Goal: Information Seeking & Learning: Learn about a topic

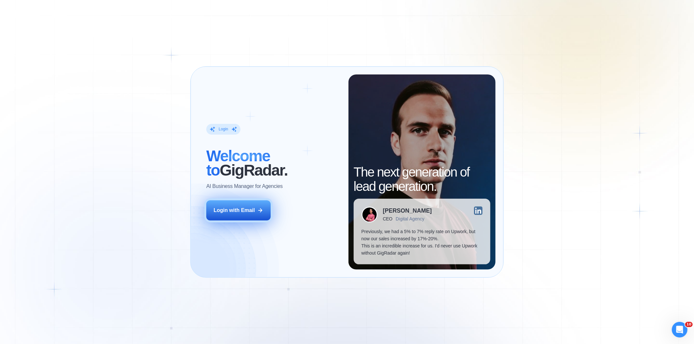
click at [261, 204] on button "Login with Email" at bounding box center [238, 210] width 64 height 20
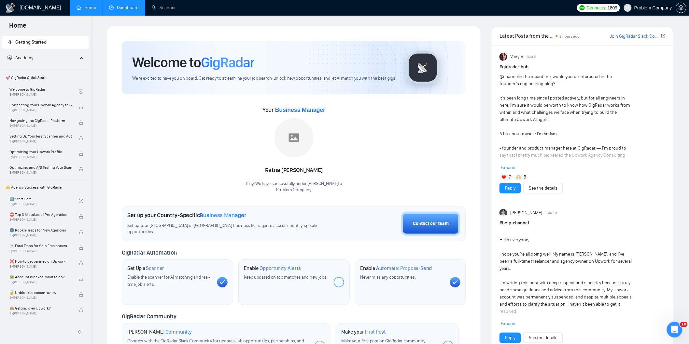
click at [132, 9] on link "Dashboard" at bounding box center [124, 8] width 30 height 6
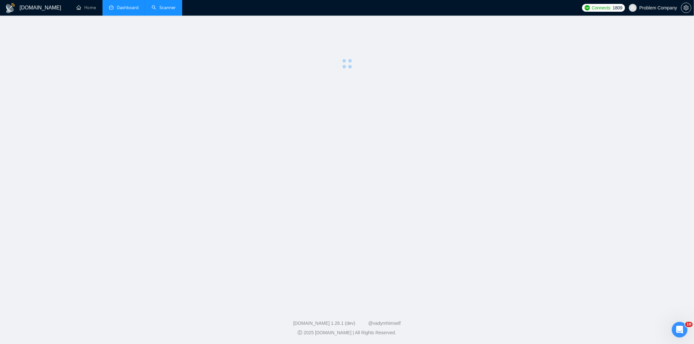
click at [176, 7] on link "Scanner" at bounding box center [164, 8] width 24 height 6
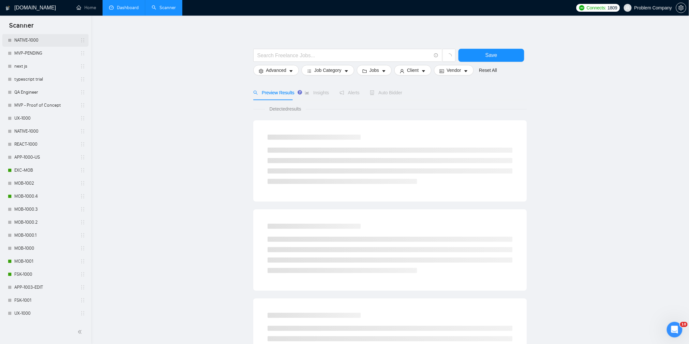
scroll to position [202, 0]
click at [43, 195] on link "MOB-1000.4" at bounding box center [45, 196] width 62 height 13
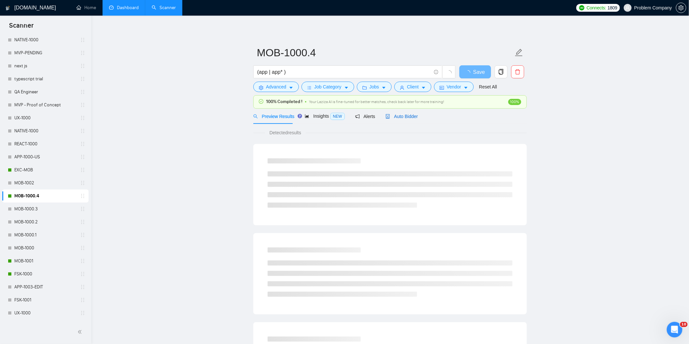
click at [402, 117] on span "Auto Bidder" at bounding box center [401, 116] width 32 height 5
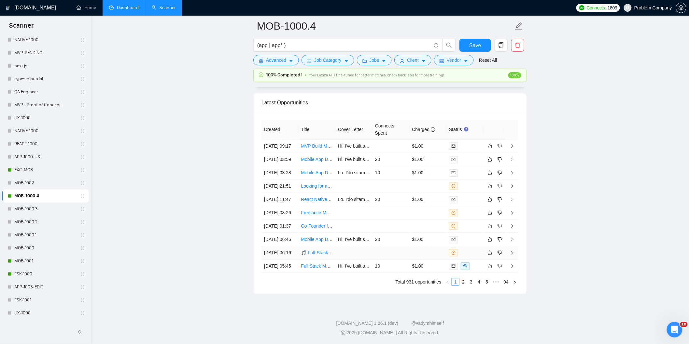
scroll to position [1652, 0]
click at [466, 286] on link "2" at bounding box center [463, 282] width 7 height 7
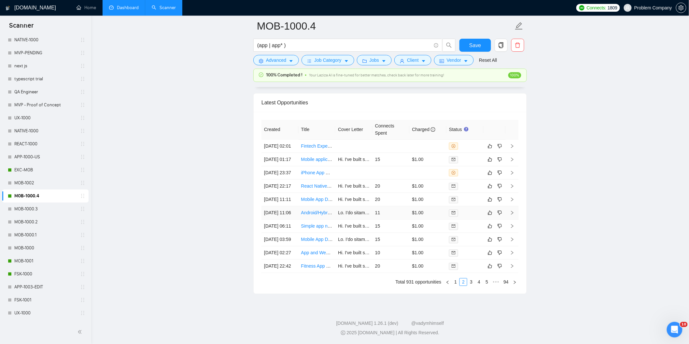
scroll to position [1605, 0]
click at [281, 206] on td "[DATE] 11:11" at bounding box center [279, 199] width 37 height 13
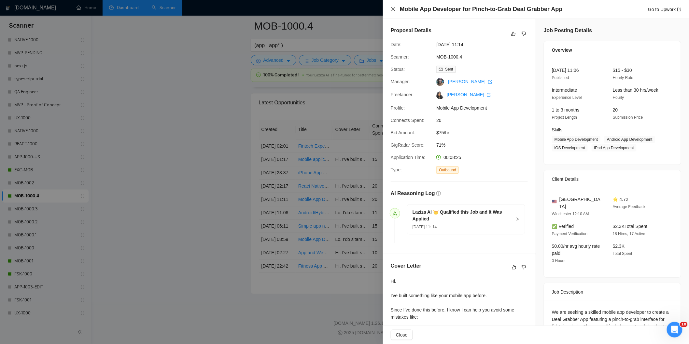
click at [394, 8] on icon "close" at bounding box center [393, 9] width 4 height 4
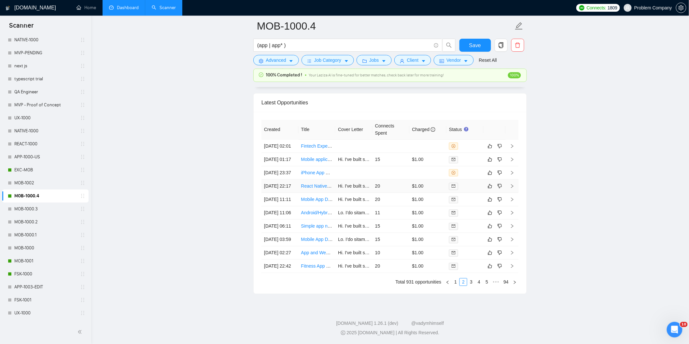
click at [281, 193] on td "[DATE] 22:17" at bounding box center [279, 186] width 37 height 13
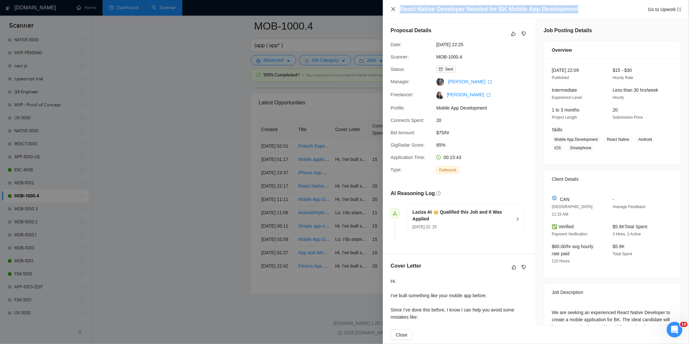
drag, startPoint x: 578, startPoint y: 10, endPoint x: 394, endPoint y: 9, distance: 183.6
click at [394, 9] on div "React Native Developer Needed for BK Mobile App Development Go to Upwork" at bounding box center [536, 9] width 290 height 8
copy h4 "React Native Developer Needed for BK Mobile App Development"
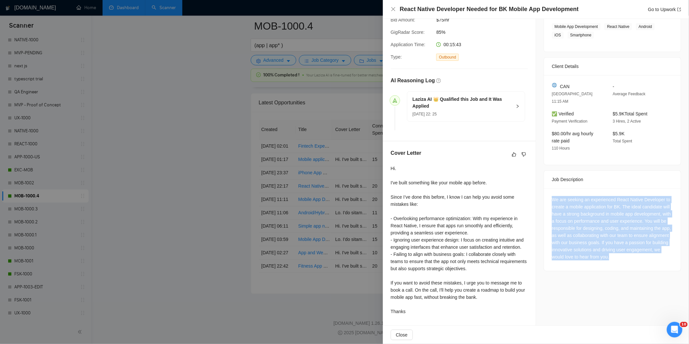
drag, startPoint x: 548, startPoint y: 190, endPoint x: 662, endPoint y: 251, distance: 129.9
click at [662, 251] on div "We are seeking an experienced React Native Developer to create a mobile applica…" at bounding box center [612, 229] width 137 height 83
copy div "We are seeking an experienced React Native Developer to create a mobile applica…"
click at [393, 11] on icon "close" at bounding box center [393, 9] width 5 height 5
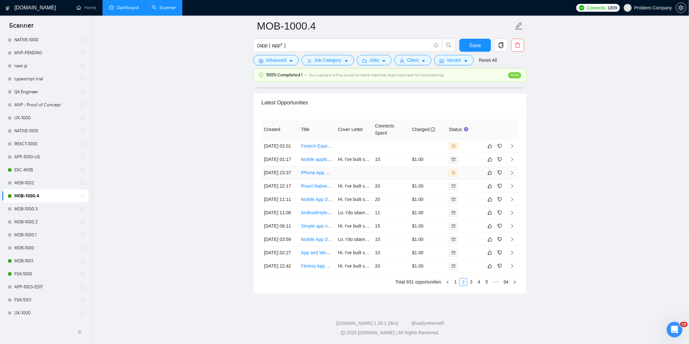
click at [287, 176] on td "[DATE] 23:37" at bounding box center [279, 172] width 37 height 13
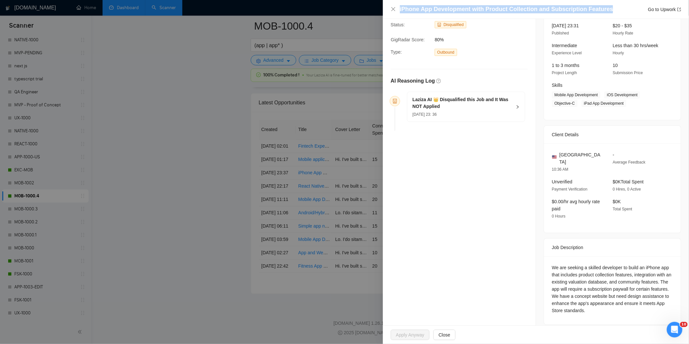
drag, startPoint x: 611, startPoint y: 10, endPoint x: 398, endPoint y: 8, distance: 213.2
click at [398, 8] on div "iPhone App Development with Product Collection and Subscription Features Go to …" at bounding box center [536, 9] width 290 height 8
copy h4 "iPhone App Development with Product Collection and Subscription Features"
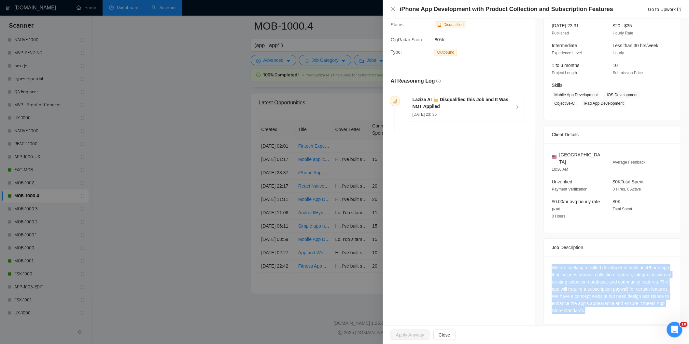
drag, startPoint x: 612, startPoint y: 311, endPoint x: 538, endPoint y: 260, distance: 89.5
click at [538, 260] on div "Job Posting Details Overview [DATE] 23:31 Published $20 - $35 Hourly Rate Inter…" at bounding box center [612, 153] width 153 height 359
copy div "We are seeking a skilled developer to build an iPhone app that includes product…"
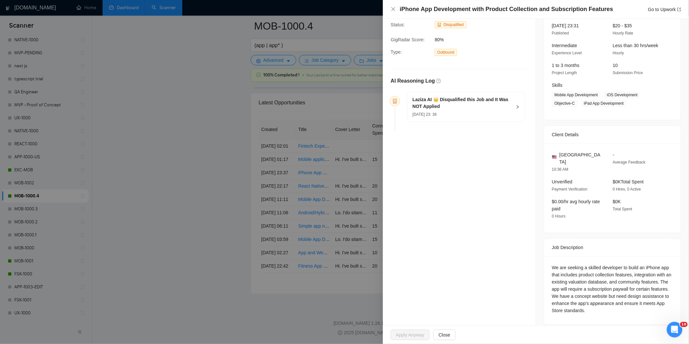
click at [464, 117] on div "[DATE] 23: 36" at bounding box center [461, 114] width 99 height 7
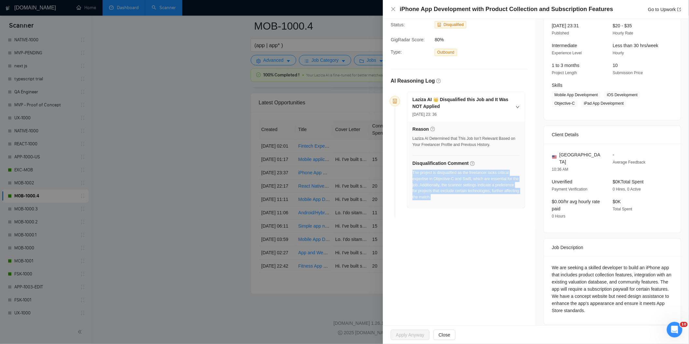
drag, startPoint x: 470, startPoint y: 202, endPoint x: 412, endPoint y: 174, distance: 64.2
click at [412, 174] on div "The project is disqualified as the freelancer lacks critical expertise in Objec…" at bounding box center [465, 187] width 107 height 34
copy div "The project is disqualified as the freelancer lacks critical expertise in Objec…"
click at [393, 11] on icon "close" at bounding box center [393, 9] width 5 height 5
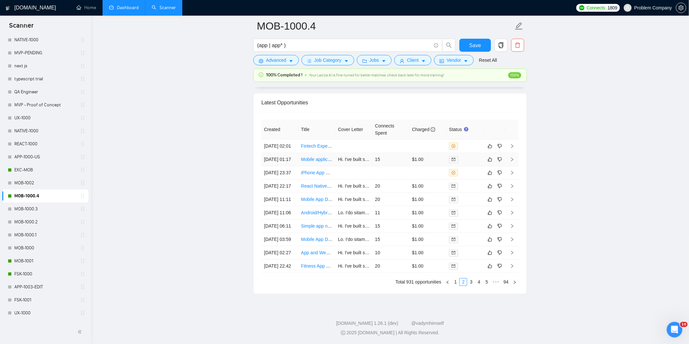
click at [289, 153] on td "[DATE] 01:17" at bounding box center [279, 159] width 37 height 13
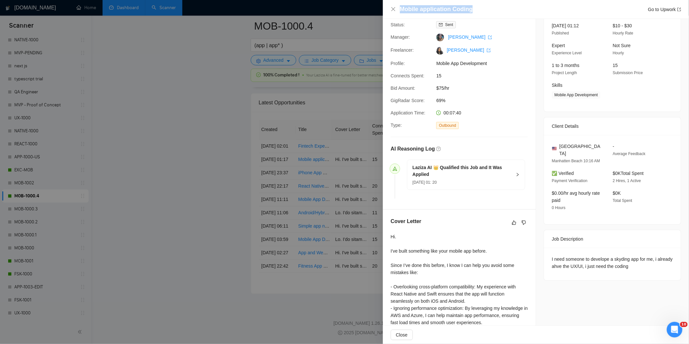
drag, startPoint x: 471, startPoint y: 8, endPoint x: 399, endPoint y: 8, distance: 72.3
click at [399, 8] on div "Mobile application Coding Go to Upwork" at bounding box center [536, 9] width 290 height 8
copy h4 "Mobile application Coding"
drag, startPoint x: 641, startPoint y: 261, endPoint x: 548, endPoint y: 251, distance: 94.0
click at [548, 251] on div "I need someone to develope a skyding app for me, i already ahve the UX/UI, i ju…" at bounding box center [612, 264] width 137 height 33
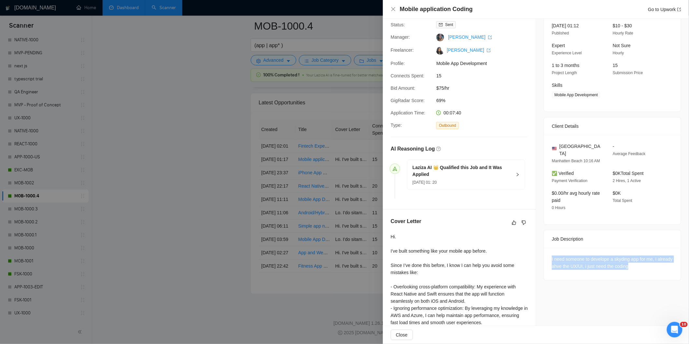
copy div "I need someone to develope a skyding app for me, i already ahve the UX/UI, i ju…"
click at [393, 8] on icon "close" at bounding box center [393, 9] width 5 height 5
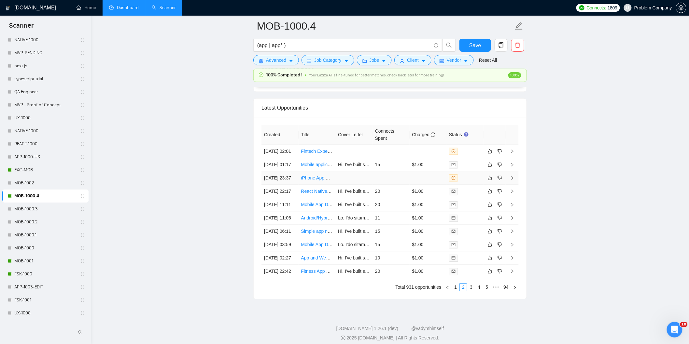
scroll to position [1578, 0]
click at [281, 159] on td "[DATE] 02:01" at bounding box center [279, 152] width 37 height 13
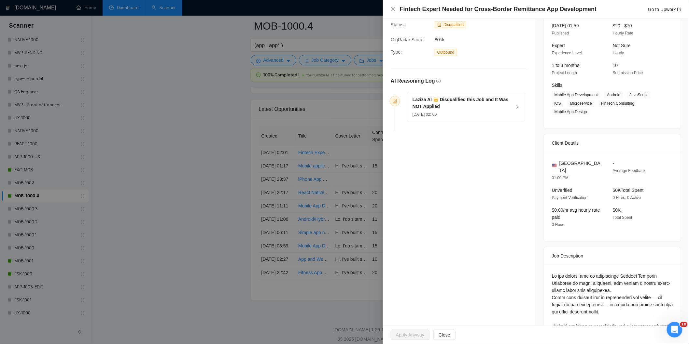
click at [495, 117] on div "[DATE] 02: 00" at bounding box center [461, 114] width 99 height 7
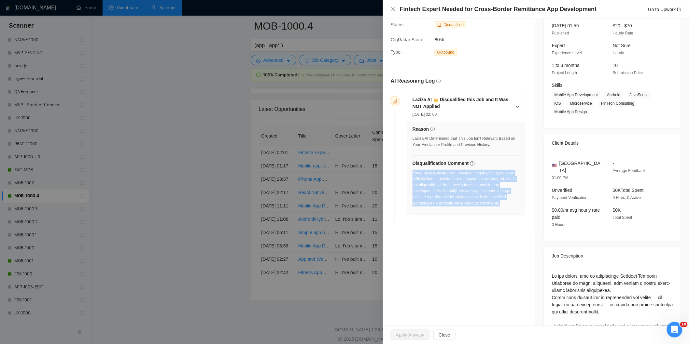
drag, startPoint x: 505, startPoint y: 206, endPoint x: 412, endPoint y: 173, distance: 98.3
click at [412, 173] on div "The project is disqualified because the job posting requires skills in fintech …" at bounding box center [465, 188] width 107 height 37
copy div "The project is disqualified because the job posting requires skills in fintech …"
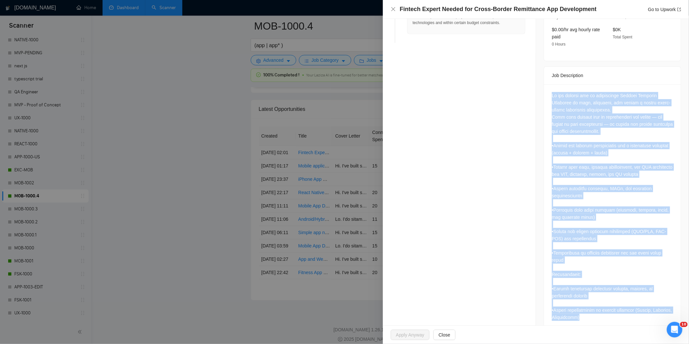
scroll to position [418, 0]
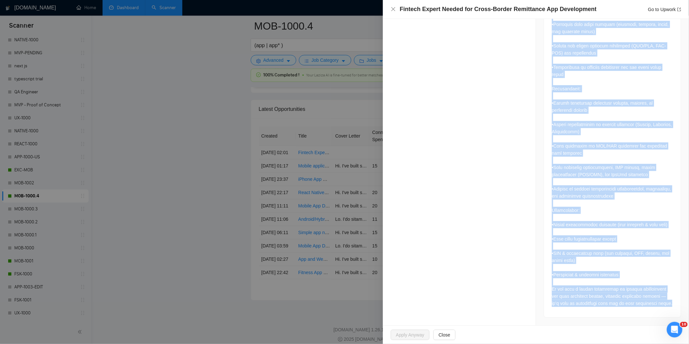
drag, startPoint x: 548, startPoint y: 90, endPoint x: 603, endPoint y: 327, distance: 243.1
click at [603, 327] on div "Fintech Expert Needed for Cross-Border Remittance App Development Go to Upwork …" at bounding box center [536, 172] width 306 height 344
copy div "Lo ips dolorsi ame co adipiscinge Seddoei Temporin Utlaboree do magn, aliquaeni…"
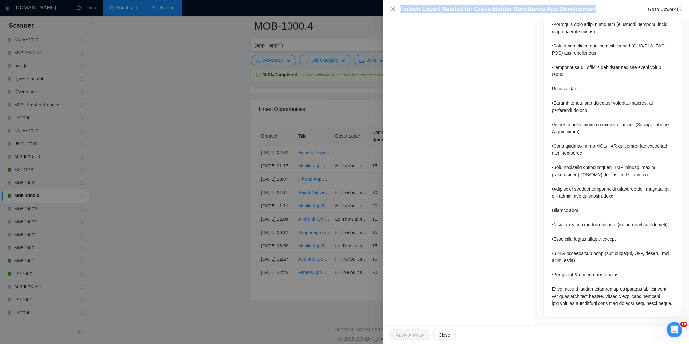
drag, startPoint x: 596, startPoint y: 8, endPoint x: 398, endPoint y: 5, distance: 197.6
click at [398, 5] on div "Fintech Expert Needed for Cross-Border Remittance App Development Go to Upwork" at bounding box center [536, 9] width 290 height 8
copy h4 "Fintech Expert Needed for Cross-Border Remittance App Development"
click at [397, 8] on div "Fintech Expert Needed for Cross-Border Remittance App Development Go to Upwork" at bounding box center [536, 9] width 290 height 8
click at [394, 9] on icon "close" at bounding box center [393, 9] width 5 height 5
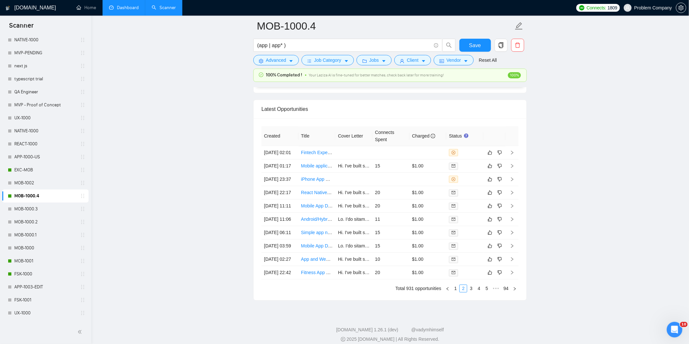
scroll to position [1655, 0]
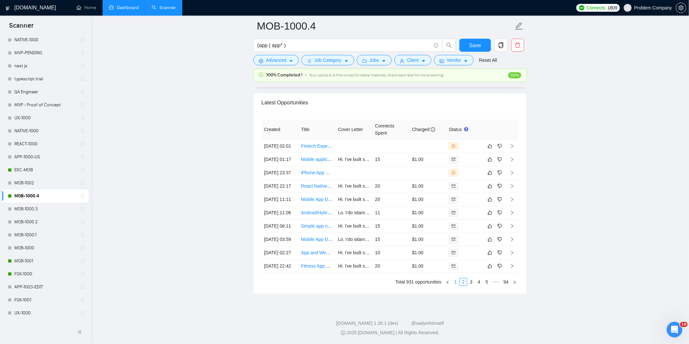
click at [457, 281] on link "1" at bounding box center [455, 282] width 7 height 7
click at [287, 263] on td "[DATE] 05:45" at bounding box center [279, 266] width 37 height 13
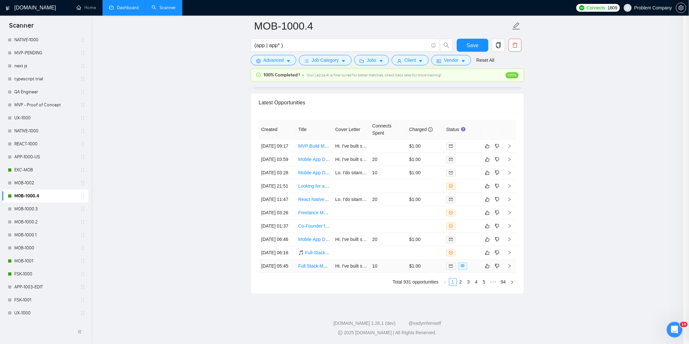
scroll to position [135, 0]
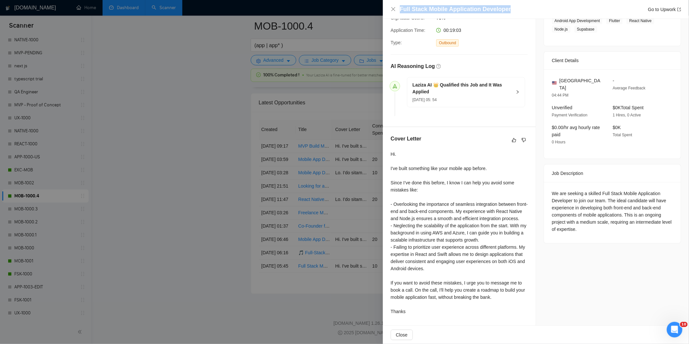
drag, startPoint x: 514, startPoint y: 11, endPoint x: 390, endPoint y: 9, distance: 124.7
click at [389, 10] on div "Full Stack Mobile Application Developer Go to Upwork" at bounding box center [536, 9] width 306 height 19
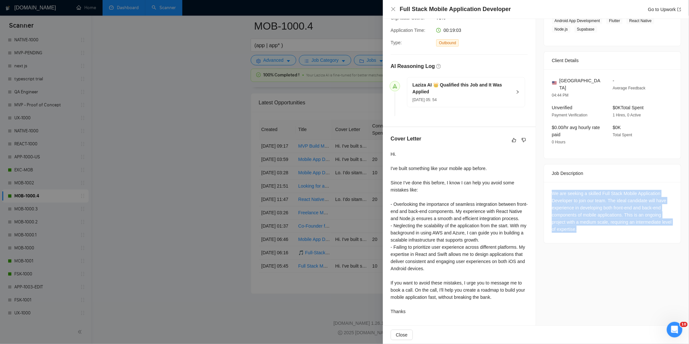
drag, startPoint x: 601, startPoint y: 220, endPoint x: 545, endPoint y: 178, distance: 70.2
click at [545, 182] on div "We are seeking a skilled Full Stack Mobile Application Developer to join our te…" at bounding box center [612, 212] width 137 height 61
click at [393, 8] on icon "close" at bounding box center [393, 9] width 5 height 5
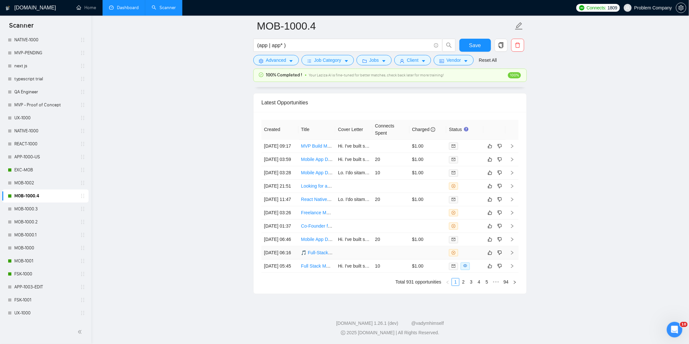
click at [285, 246] on td "[DATE] 06:16" at bounding box center [279, 252] width 37 height 13
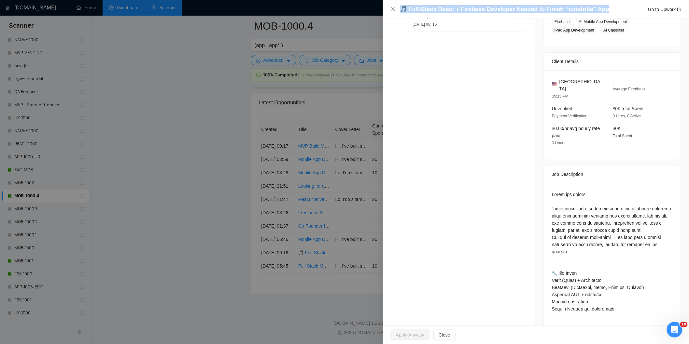
drag, startPoint x: 607, startPoint y: 10, endPoint x: 401, endPoint y: 2, distance: 206.5
click at [400, 2] on div "🎵 Full-Stack React + Firebase Developer Needed to Finish “tunetribe” App Go to …" at bounding box center [536, 9] width 306 height 19
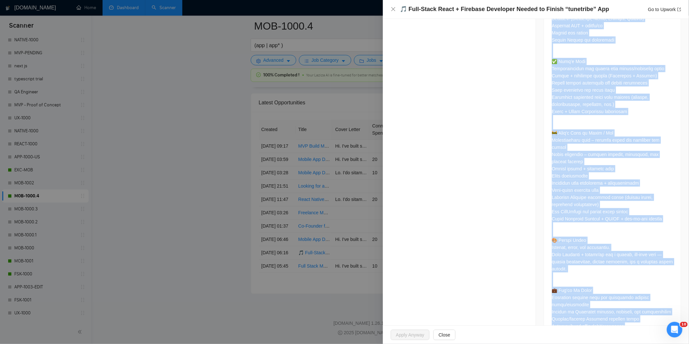
scroll to position [519, 0]
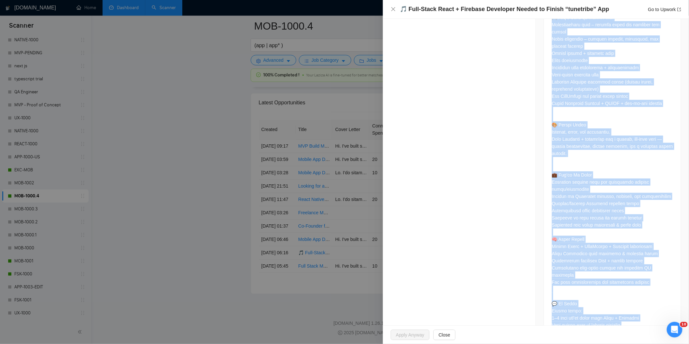
drag, startPoint x: 546, startPoint y: 92, endPoint x: 643, endPoint y: 305, distance: 233.2
click at [643, 305] on div at bounding box center [612, 73] width 137 height 548
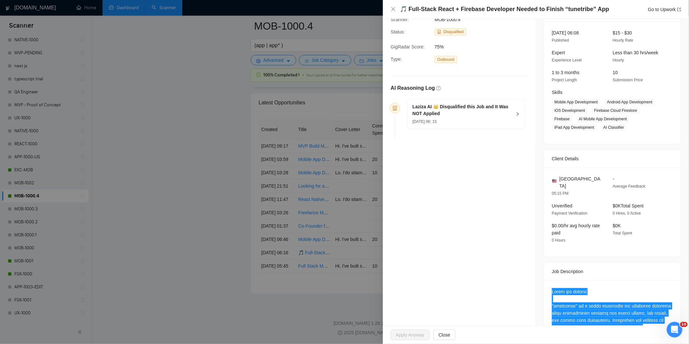
scroll to position [24, 0]
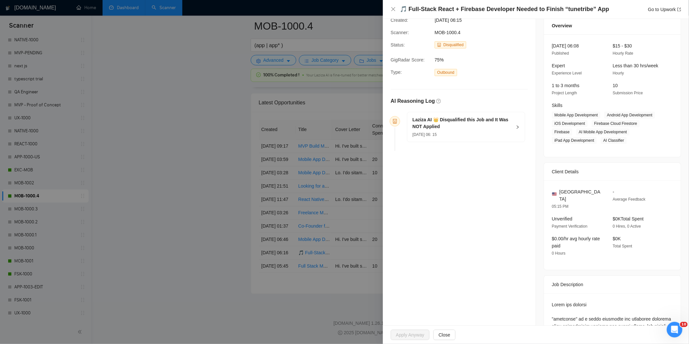
click at [483, 139] on div "Laziza AI 👑 Disqualified this Job and It Was NOT Applied [DATE] 06: 15" at bounding box center [465, 127] width 117 height 30
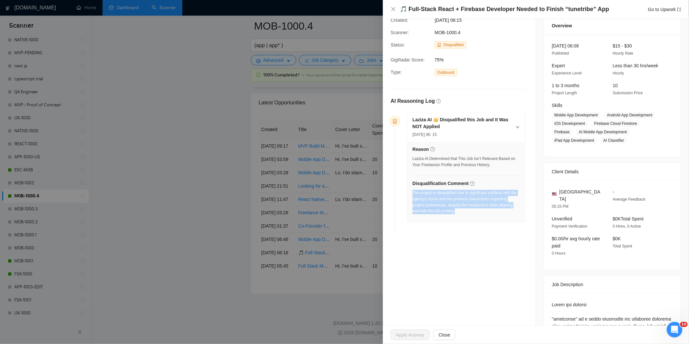
drag, startPoint x: 464, startPoint y: 214, endPoint x: 412, endPoint y: 196, distance: 54.8
click at [412, 196] on div "The project is disqualified due to significant conflicts with the agency's focu…" at bounding box center [465, 202] width 107 height 24
click at [394, 8] on icon "close" at bounding box center [393, 9] width 4 height 4
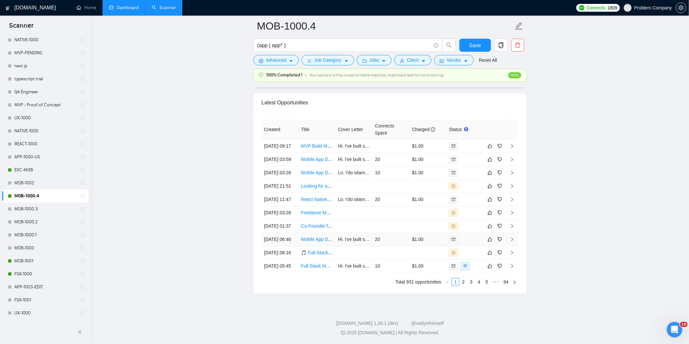
click at [287, 233] on td "[DATE] 06:46" at bounding box center [279, 239] width 37 height 13
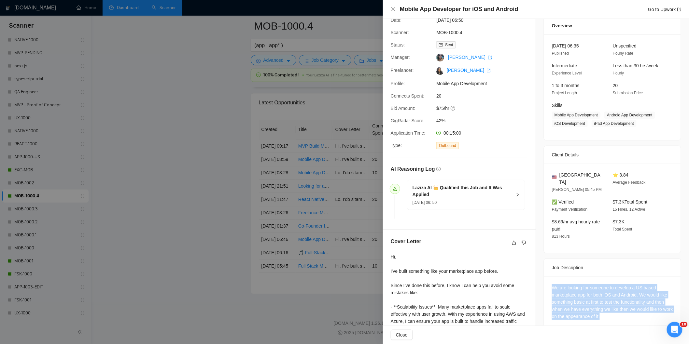
drag, startPoint x: 614, startPoint y: 312, endPoint x: 545, endPoint y: 277, distance: 77.9
click at [545, 277] on div "We are looking for someone to develop a US based marketplace app for both iOS a…" at bounding box center [612, 304] width 137 height 54
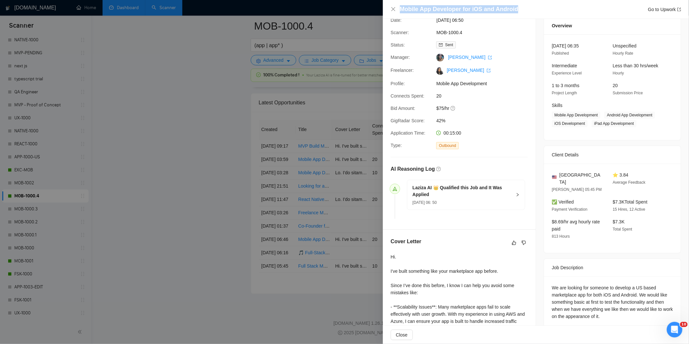
drag, startPoint x: 517, startPoint y: 9, endPoint x: 398, endPoint y: 7, distance: 118.8
click at [398, 7] on div "Mobile App Developer for iOS and Android Go to Upwork" at bounding box center [536, 9] width 290 height 8
click at [393, 9] on icon "close" at bounding box center [393, 9] width 4 height 4
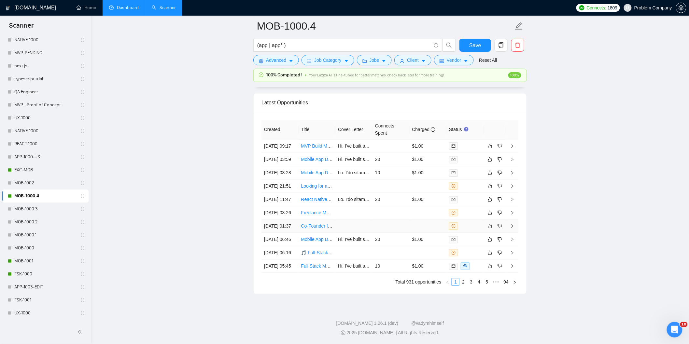
click at [292, 220] on td "[DATE] 01:37" at bounding box center [279, 226] width 37 height 13
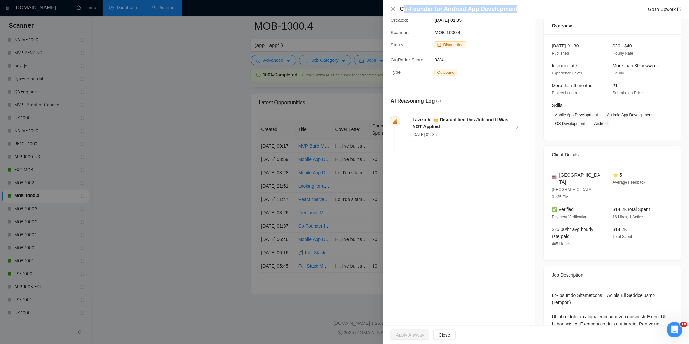
drag, startPoint x: 538, startPoint y: 9, endPoint x: 405, endPoint y: 5, distance: 133.5
click at [405, 5] on div "Co-Founder for Android App Development Go to Upwork" at bounding box center [540, 9] width 281 height 8
click at [526, 10] on div "Co-Founder for Android App Development Go to Upwork" at bounding box center [540, 9] width 281 height 8
drag, startPoint x: 526, startPoint y: 10, endPoint x: 399, endPoint y: 10, distance: 126.9
click at [399, 10] on div "Co-Founder for Android App Development Go to Upwork" at bounding box center [536, 9] width 290 height 8
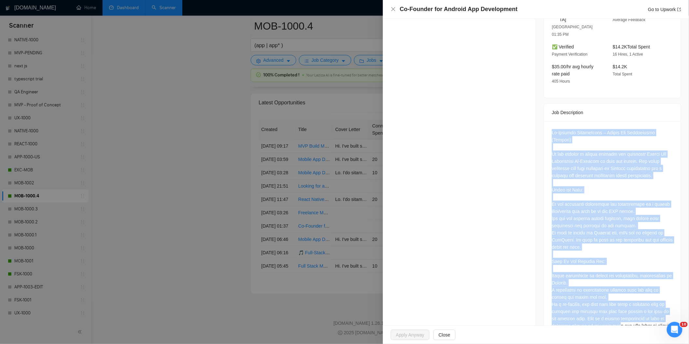
scroll to position [252, 0]
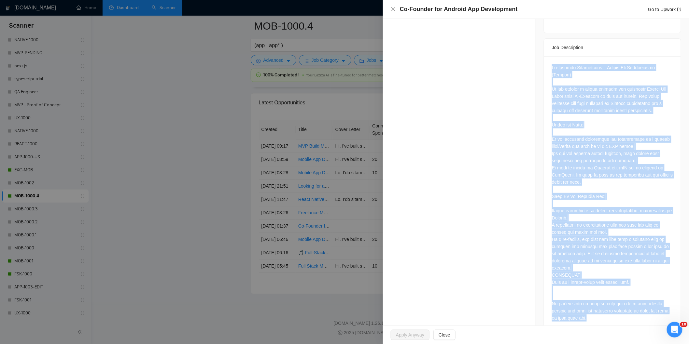
drag, startPoint x: 545, startPoint y: 111, endPoint x: 610, endPoint y: 315, distance: 213.9
click at [610, 315] on div at bounding box center [612, 194] width 137 height 276
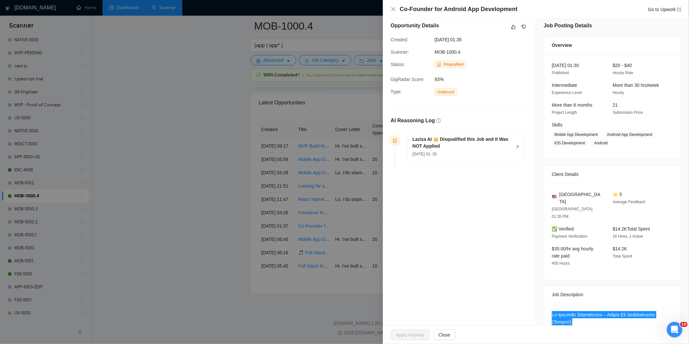
scroll to position [0, 0]
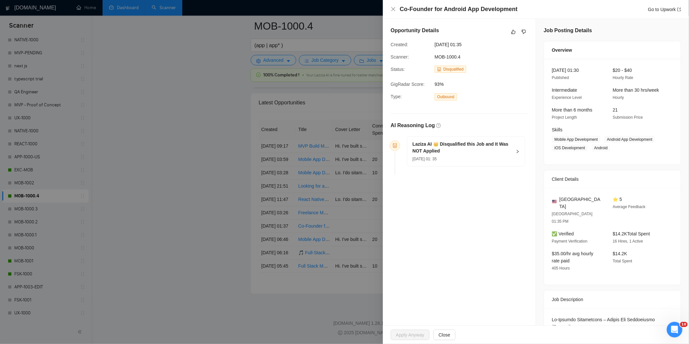
click at [494, 157] on div "[DATE] 01: 35" at bounding box center [461, 158] width 99 height 7
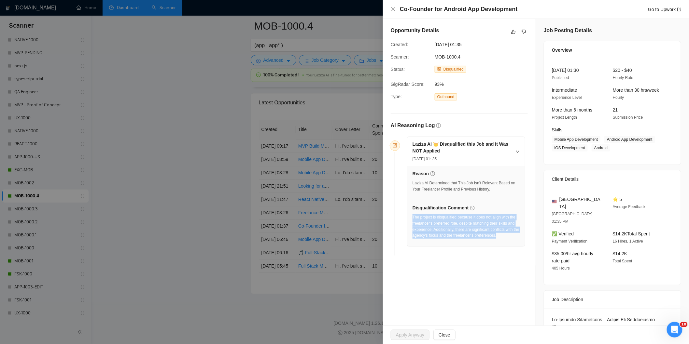
drag, startPoint x: 506, startPoint y: 237, endPoint x: 412, endPoint y: 217, distance: 96.0
click at [412, 217] on div "The project is disqualified because it does not align with the freelancer's pre…" at bounding box center [465, 226] width 107 height 24
click at [392, 8] on icon "close" at bounding box center [393, 9] width 4 height 4
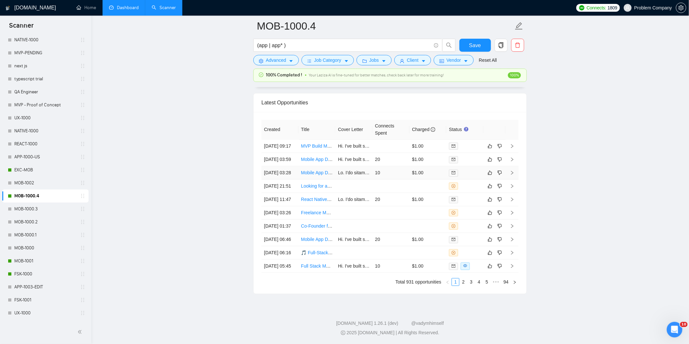
scroll to position [1616, 0]
click at [288, 220] on td "[DATE] 03:26" at bounding box center [279, 212] width 37 height 13
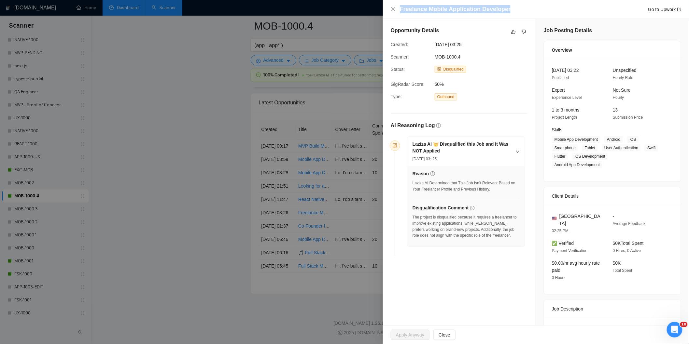
drag, startPoint x: 517, startPoint y: 8, endPoint x: 370, endPoint y: 11, distance: 146.5
click at [370, 11] on div "Freelance Mobile Application Developer Go to Upwork Opportunity Details Created…" at bounding box center [344, 172] width 689 height 344
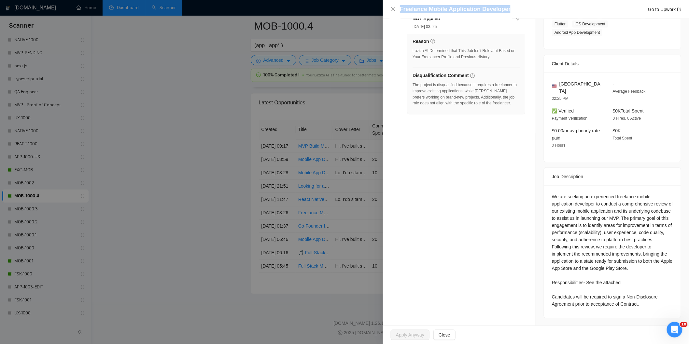
scroll to position [133, 0]
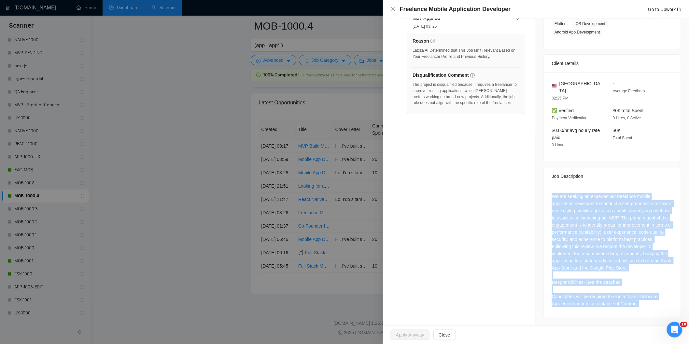
drag, startPoint x: 549, startPoint y: 189, endPoint x: 656, endPoint y: 309, distance: 160.7
click at [656, 309] on div "We are seeking an experienced freelance mobile application developer to conduct…" at bounding box center [612, 251] width 137 height 133
click at [626, 216] on div "We are seeking an experienced freelance mobile application developer to conduct…" at bounding box center [612, 250] width 121 height 115
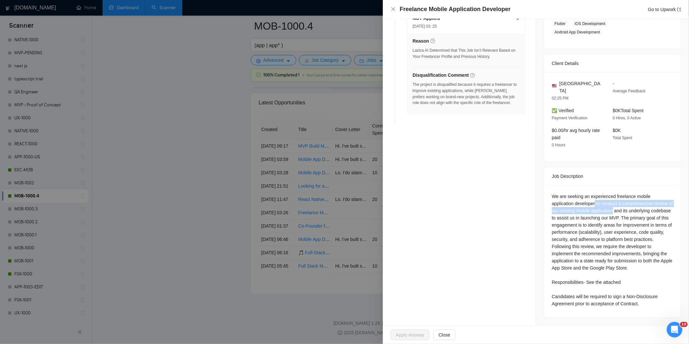
drag, startPoint x: 592, startPoint y: 197, endPoint x: 616, endPoint y: 203, distance: 25.2
click at [616, 203] on div "We are seeking an experienced freelance mobile application developer to conduct…" at bounding box center [612, 250] width 121 height 115
click at [392, 10] on icon "close" at bounding box center [393, 9] width 5 height 5
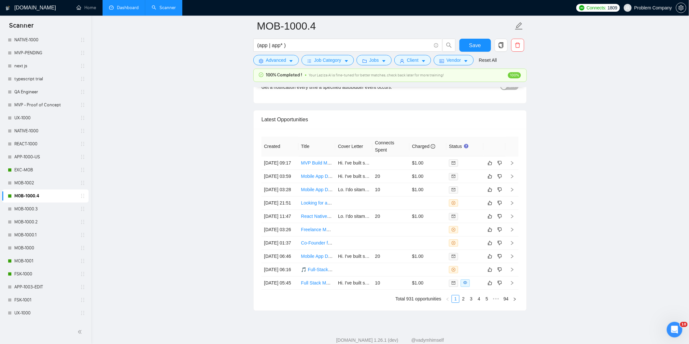
scroll to position [1568, 0]
click at [284, 224] on td "[DATE] 11:47" at bounding box center [279, 216] width 37 height 13
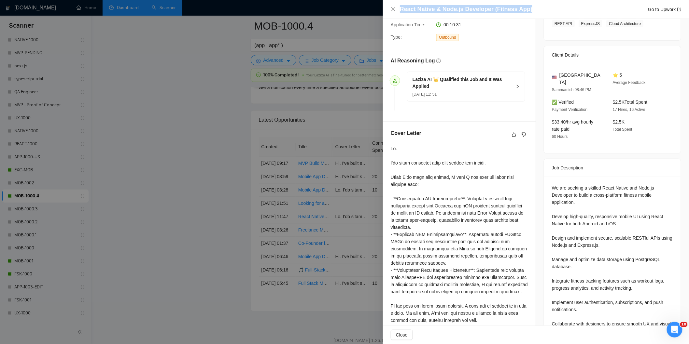
drag, startPoint x: 538, startPoint y: 5, endPoint x: 384, endPoint y: 8, distance: 153.6
click at [384, 8] on div "React Native & Node.js Developer (Fitness App) Go to Upwork" at bounding box center [536, 9] width 306 height 19
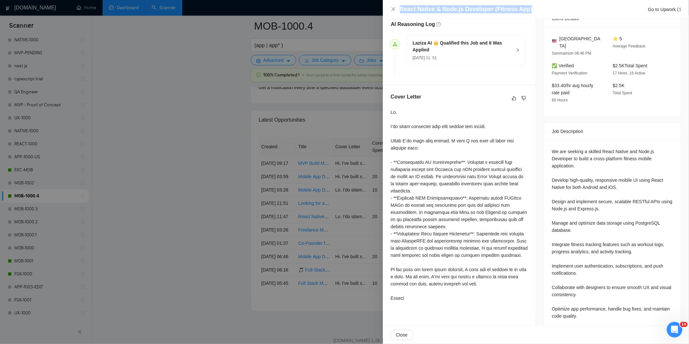
scroll to position [217, 0]
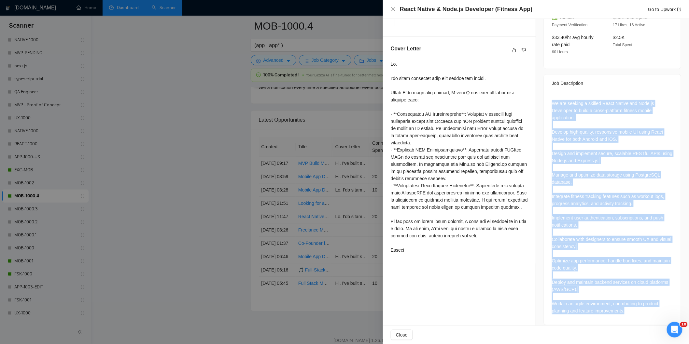
drag, startPoint x: 547, startPoint y: 94, endPoint x: 627, endPoint y: 317, distance: 236.0
click at [627, 317] on div "We are seeking a skilled React Native and Node.js Developer to build a cross-pl…" at bounding box center [612, 208] width 137 height 233
click at [392, 7] on icon "close" at bounding box center [393, 9] width 5 height 5
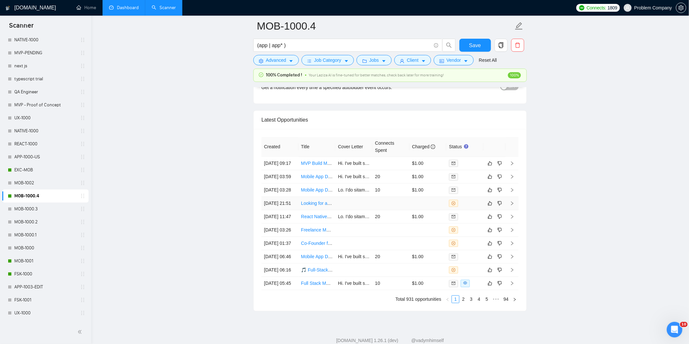
click at [285, 210] on td "[DATE] 21:51" at bounding box center [279, 203] width 37 height 13
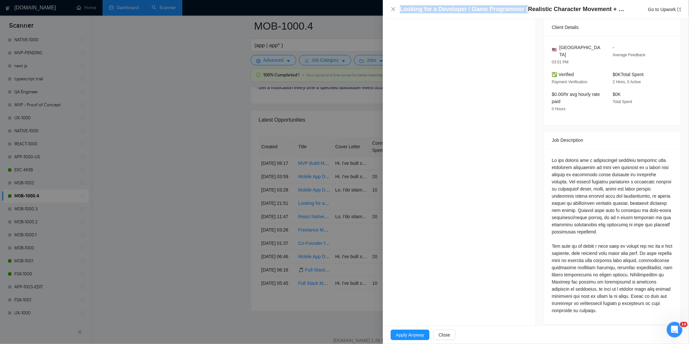
drag, startPoint x: 523, startPoint y: 9, endPoint x: 389, endPoint y: 3, distance: 133.9
click at [389, 3] on div "Looking for a Developer / Game Programmer (Realistic Character Movement + Mobil…" at bounding box center [536, 9] width 306 height 19
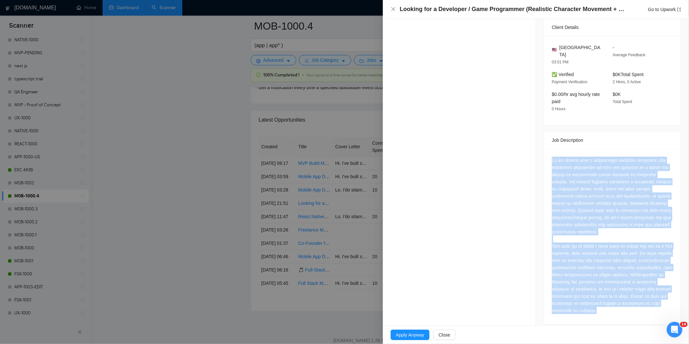
drag, startPoint x: 546, startPoint y: 152, endPoint x: 660, endPoint y: 301, distance: 187.9
click at [660, 301] on div at bounding box center [612, 237] width 137 height 176
click at [660, 301] on div at bounding box center [612, 236] width 121 height 158
drag, startPoint x: 663, startPoint y: 305, endPoint x: 546, endPoint y: 173, distance: 175.7
click at [546, 173] on div at bounding box center [612, 237] width 137 height 176
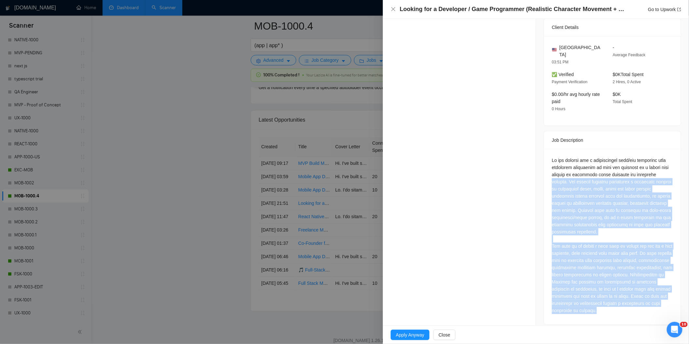
click at [548, 164] on div at bounding box center [612, 237] width 137 height 176
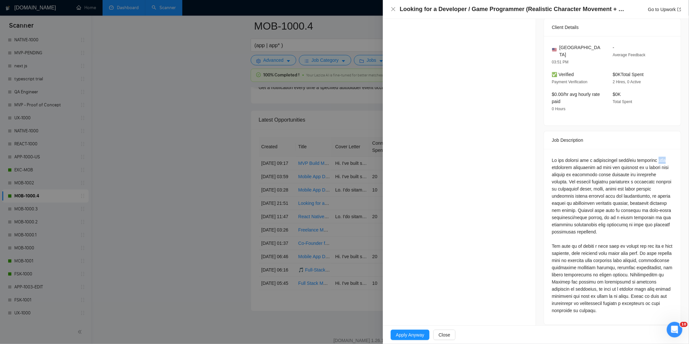
click at [548, 159] on div at bounding box center [612, 237] width 137 height 176
click at [552, 157] on div at bounding box center [612, 236] width 121 height 158
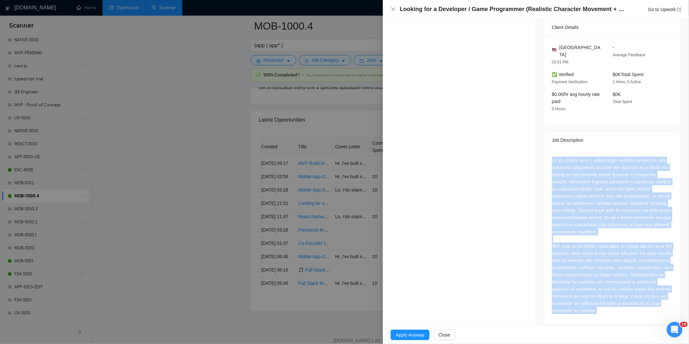
drag, startPoint x: 550, startPoint y: 155, endPoint x: 665, endPoint y: 302, distance: 186.4
click at [665, 302] on div at bounding box center [612, 236] width 121 height 158
click at [393, 10] on icon "close" at bounding box center [393, 9] width 5 height 5
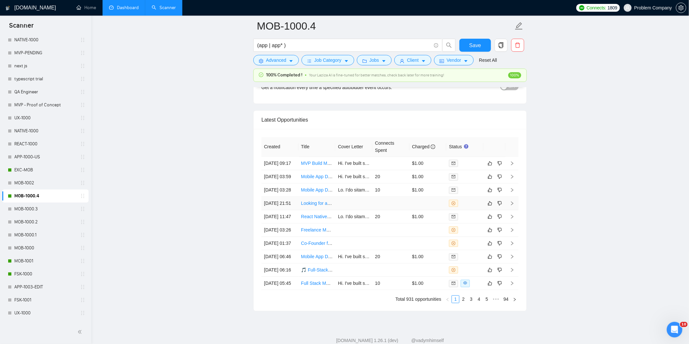
click at [286, 210] on td "[DATE] 21:51" at bounding box center [279, 203] width 37 height 13
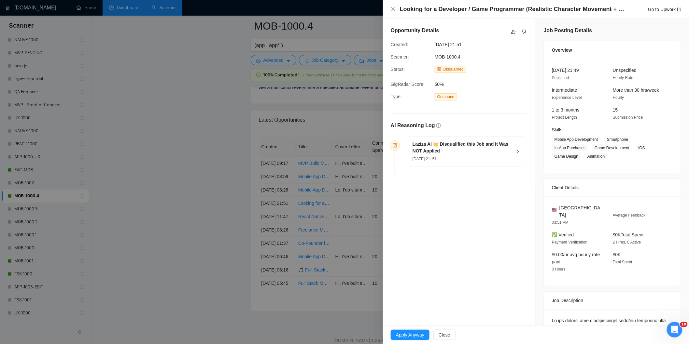
click at [471, 155] on h5 "Laziza AI 👑 Disqualified this Job and It Was NOT Applied" at bounding box center [461, 148] width 99 height 14
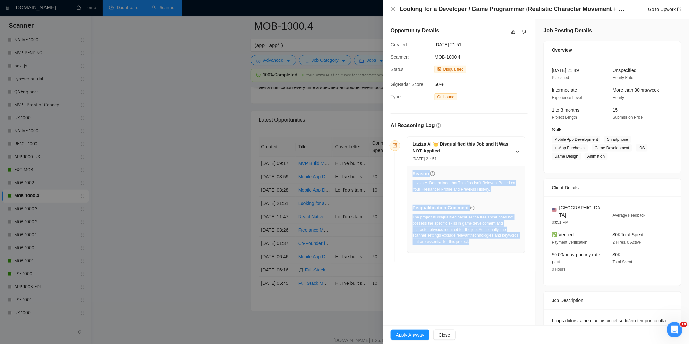
drag, startPoint x: 491, startPoint y: 243, endPoint x: 411, endPoint y: 216, distance: 83.9
click at [411, 216] on div "Reason Laziza AI Determined that This Job Isn’t Relevant Based on Your Freelanc…" at bounding box center [465, 209] width 117 height 87
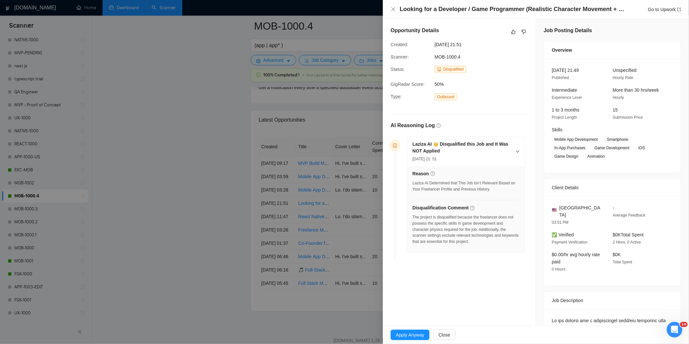
click at [411, 216] on div "Reason Laziza AI Determined that This Job Isn’t Relevant Based on Your Freelanc…" at bounding box center [465, 209] width 117 height 87
drag, startPoint x: 494, startPoint y: 245, endPoint x: 413, endPoint y: 219, distance: 84.9
click at [413, 219] on div "The project is disqualified because the freelancer does not possess the specifi…" at bounding box center [465, 229] width 107 height 31
click at [394, 7] on icon "close" at bounding box center [393, 9] width 5 height 5
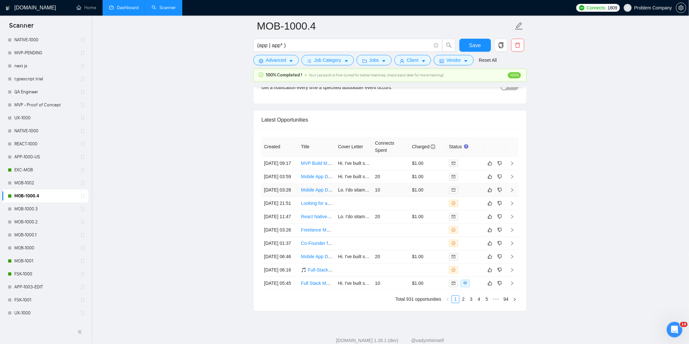
click at [289, 197] on td "[DATE] 03:28" at bounding box center [279, 190] width 37 height 13
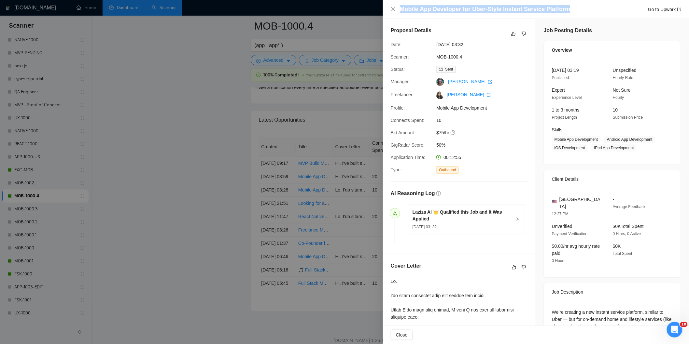
drag, startPoint x: 570, startPoint y: 8, endPoint x: 399, endPoint y: 7, distance: 170.5
click at [399, 7] on div "Mobile App Developer for Uber-Style Instant Service Platform Go to Upwork" at bounding box center [536, 9] width 290 height 8
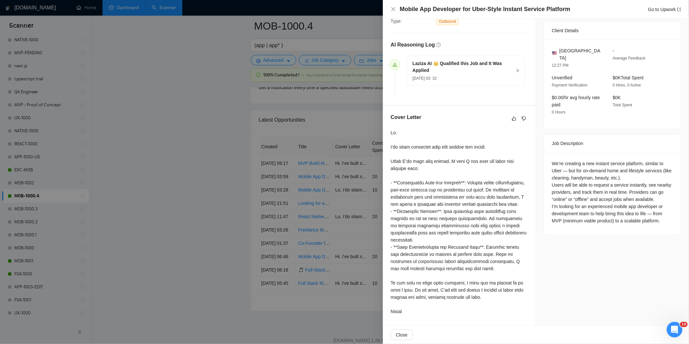
click at [547, 152] on div "We’re creating a new instant service platform, similar to Uber — but for on-dem…" at bounding box center [612, 193] width 137 height 83
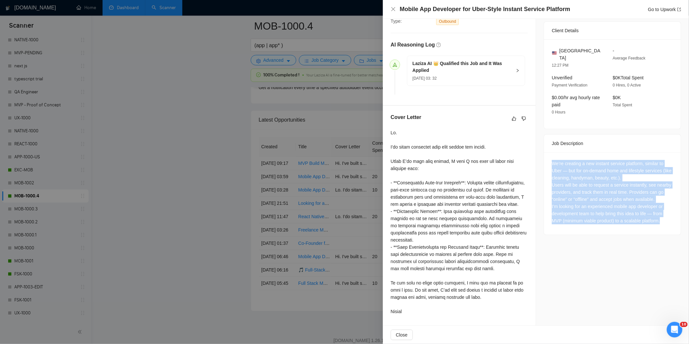
drag, startPoint x: 547, startPoint y: 149, endPoint x: 662, endPoint y: 212, distance: 131.4
click at [662, 212] on div "We’re creating a new instant service platform, similar to Uber — but for on-dem…" at bounding box center [612, 193] width 137 height 83
click at [391, 11] on icon "close" at bounding box center [393, 9] width 5 height 5
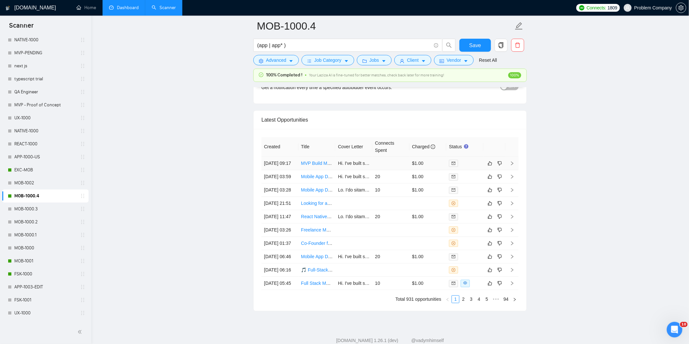
click at [285, 170] on td "[DATE] 09:17" at bounding box center [279, 163] width 37 height 13
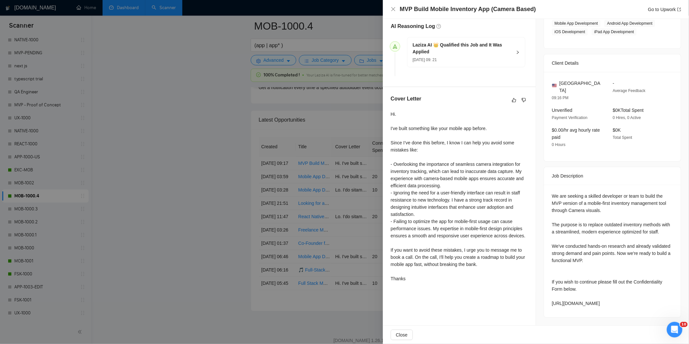
scroll to position [116, 0]
drag, startPoint x: 542, startPoint y: 7, endPoint x: 381, endPoint y: 10, distance: 160.5
click at [381, 10] on div "MVP Build Mobile Inventory App (Camera Based) Go to Upwork Proposal Details Dat…" at bounding box center [344, 172] width 689 height 344
drag, startPoint x: 666, startPoint y: 305, endPoint x: 545, endPoint y: 186, distance: 169.2
click at [545, 186] on div "We are seeking a skilled developer or team to build the MVP version of a mobile…" at bounding box center [612, 251] width 137 height 133
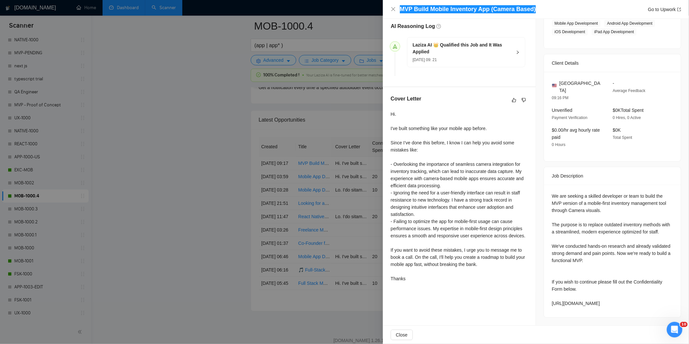
scroll to position [0, 0]
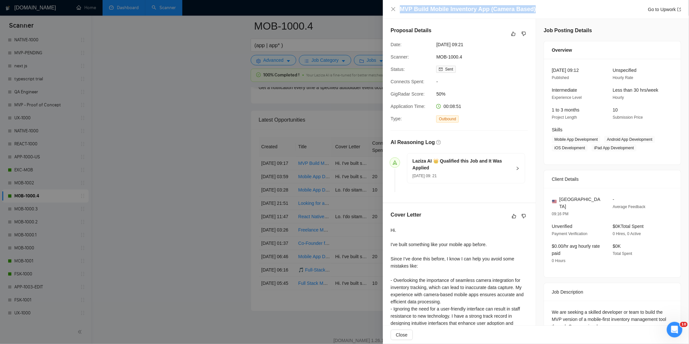
drag, startPoint x: 480, startPoint y: 44, endPoint x: 434, endPoint y: 46, distance: 46.6
click at [434, 46] on div "[DATE] 09:21" at bounding box center [468, 44] width 69 height 7
click at [394, 9] on icon "close" at bounding box center [393, 9] width 5 height 5
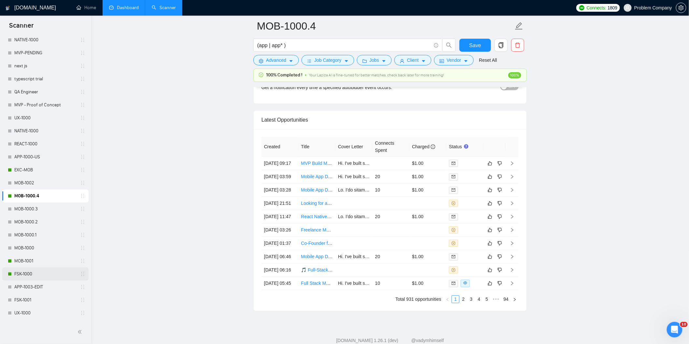
click at [29, 270] on link "FSK-1000" at bounding box center [45, 274] width 62 height 13
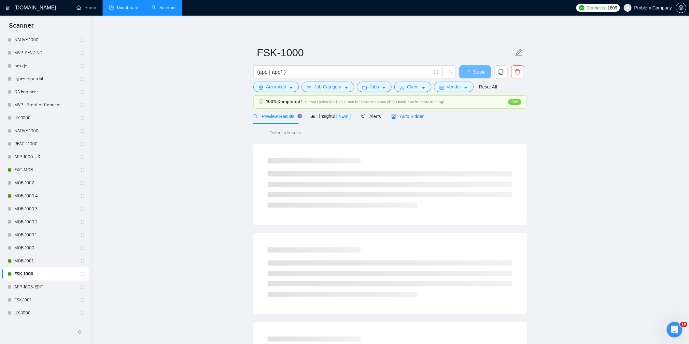
click at [419, 119] on span "Auto Bidder" at bounding box center [407, 116] width 32 height 5
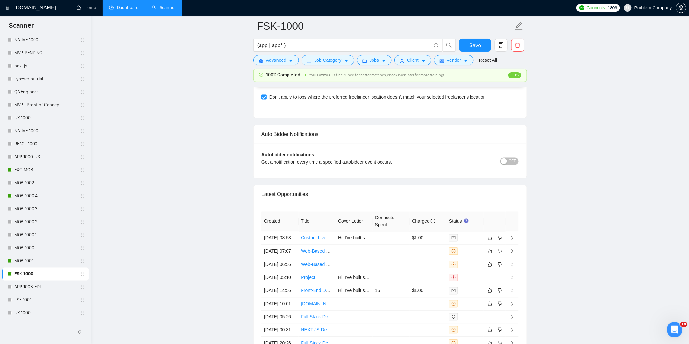
scroll to position [1657, 0]
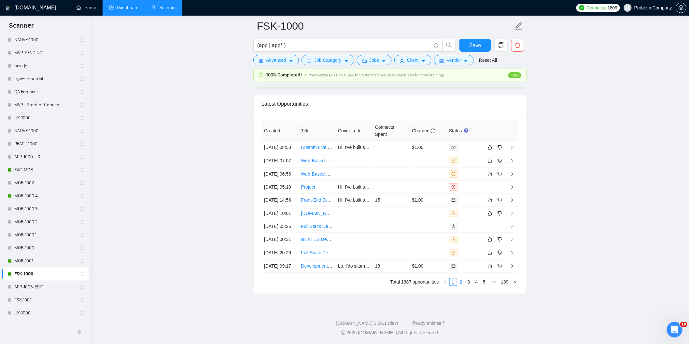
click at [463, 284] on link "2" at bounding box center [460, 282] width 7 height 7
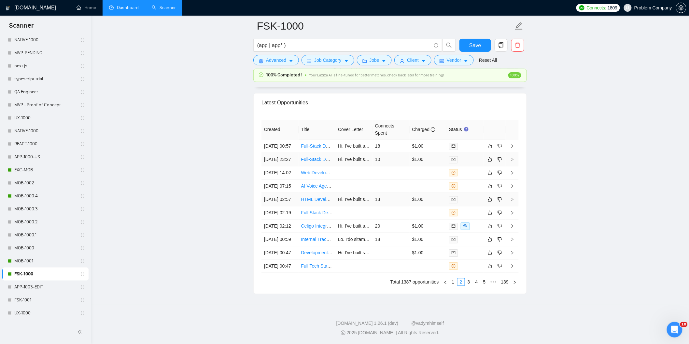
scroll to position [1597, 0]
click at [292, 166] on td "[DATE] 23:27" at bounding box center [279, 159] width 37 height 13
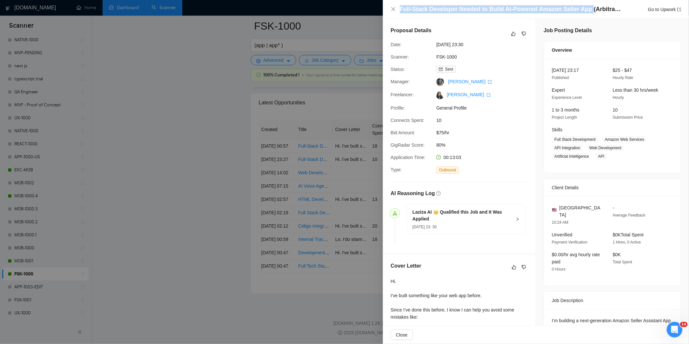
drag, startPoint x: 586, startPoint y: 9, endPoint x: 398, endPoint y: 10, distance: 187.8
click at [398, 10] on div "Full-Stack Developer Needed to Build AI-Powered Amazon Seller App (Arbitrage + …" at bounding box center [536, 9] width 290 height 8
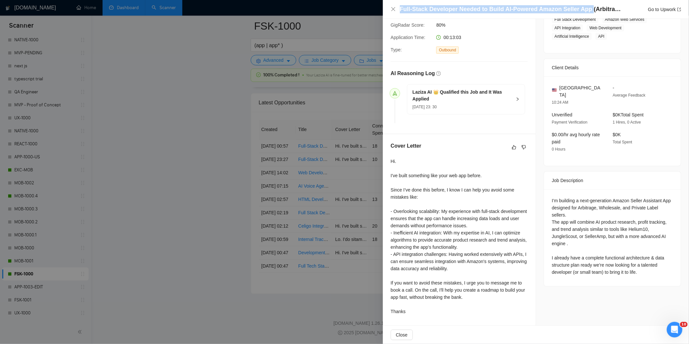
scroll to position [120, 0]
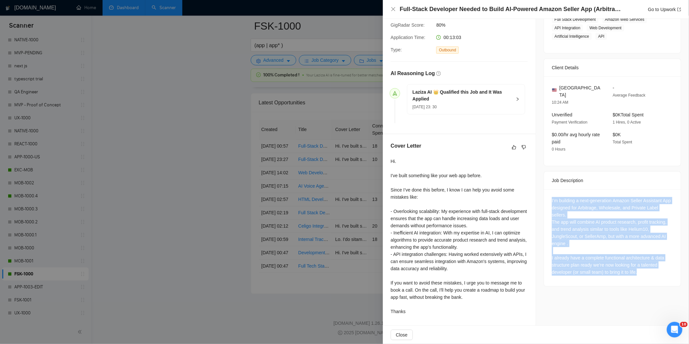
drag, startPoint x: 547, startPoint y: 191, endPoint x: 645, endPoint y: 269, distance: 125.1
click at [645, 269] on div "I’m building a next-generation Amazon Seller Assistant App designed for Arbitra…" at bounding box center [612, 237] width 137 height 97
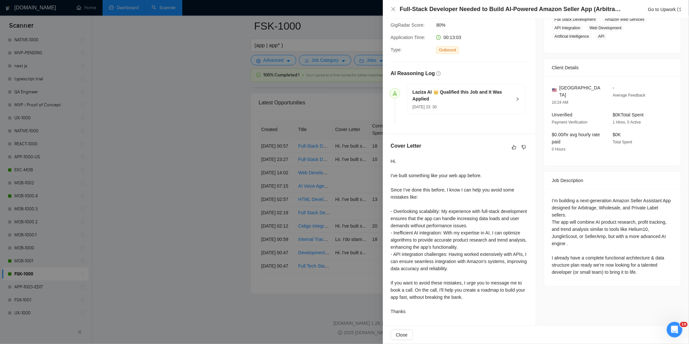
click at [392, 13] on div "Full-Stack Developer Needed to Build AI-Powered Amazon Seller App (Arbitrage + …" at bounding box center [536, 9] width 290 height 8
click at [392, 9] on icon "close" at bounding box center [393, 9] width 5 height 5
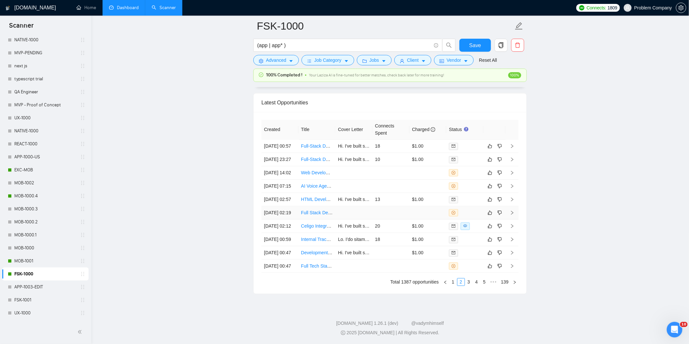
scroll to position [1657, 0]
click at [452, 282] on link "1" at bounding box center [452, 282] width 7 height 7
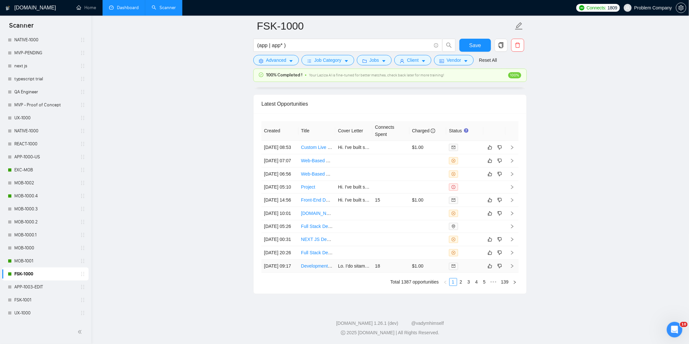
click at [284, 268] on td "[DATE] 09:17" at bounding box center [279, 266] width 37 height 13
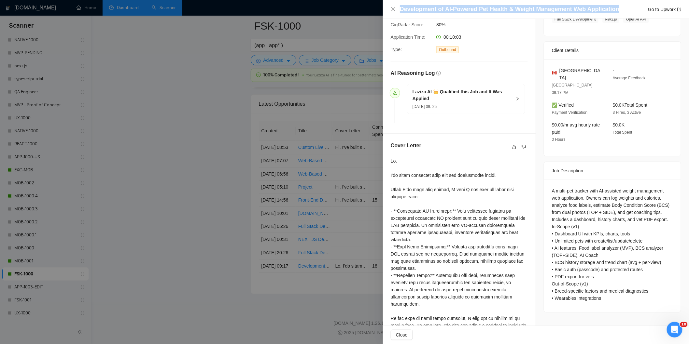
drag, startPoint x: 620, startPoint y: 8, endPoint x: 400, endPoint y: 13, distance: 219.4
click at [400, 13] on div "Development of AI-Powered Pet Health & [MEDICAL_DATA] Web Application Go to Upw…" at bounding box center [540, 9] width 281 height 8
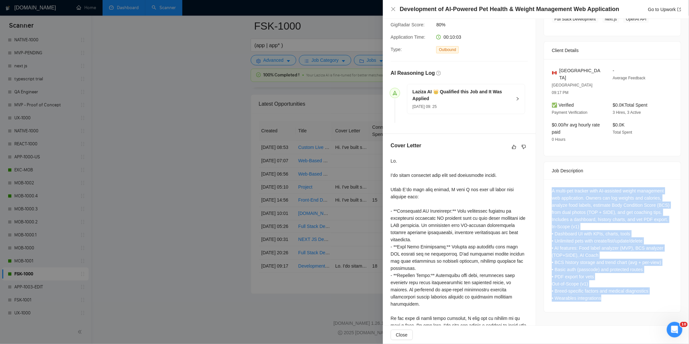
drag, startPoint x: 548, startPoint y: 177, endPoint x: 623, endPoint y: 284, distance: 130.4
click at [623, 284] on div "A multi‑pet tracker with AI‑assisted weight management web application. Owners …" at bounding box center [612, 246] width 137 height 133
click at [393, 11] on icon "close" at bounding box center [393, 9] width 5 height 5
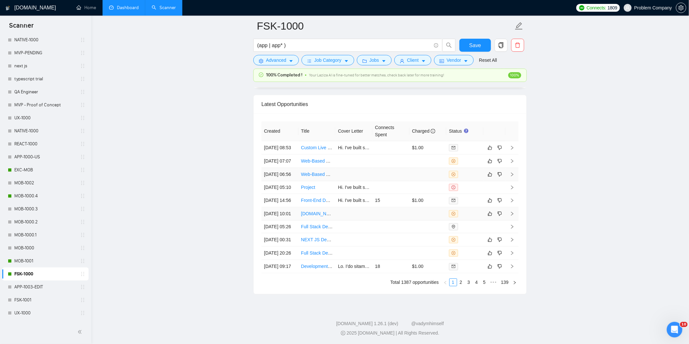
scroll to position [1551, 0]
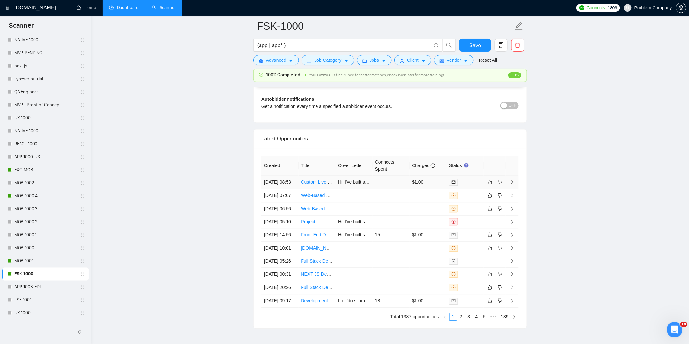
click at [283, 189] on td "[DATE] 08:53" at bounding box center [279, 182] width 37 height 13
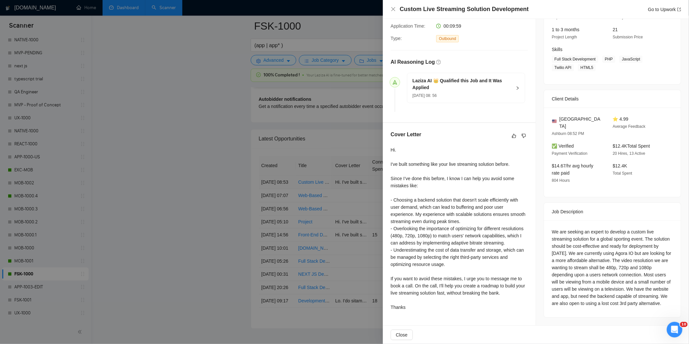
scroll to position [83, 0]
drag, startPoint x: 529, startPoint y: 9, endPoint x: 390, endPoint y: 6, distance: 138.7
click at [390, 6] on div "Custom Live Streaming Solution Development Go to Upwork" at bounding box center [536, 9] width 306 height 19
drag, startPoint x: 548, startPoint y: 222, endPoint x: 627, endPoint y: 298, distance: 109.8
click at [627, 301] on div "We are seeking an expert to develop a custom live streaming solution for a glob…" at bounding box center [612, 269] width 137 height 97
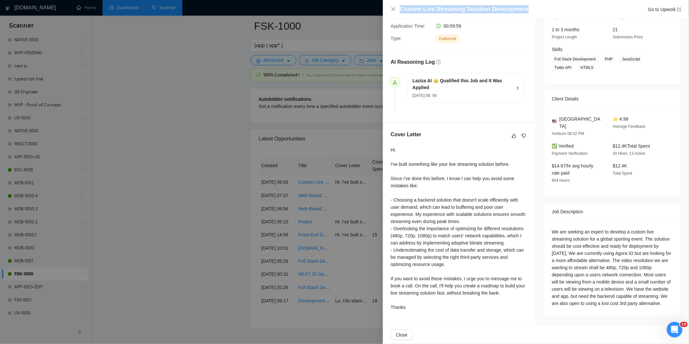
click at [610, 246] on div "We are seeking an expert to develop a custom live streaming solution for a glob…" at bounding box center [612, 267] width 121 height 79
drag, startPoint x: 610, startPoint y: 244, endPoint x: 569, endPoint y: 251, distance: 41.9
click at [569, 251] on div "We are seeking an expert to develop a custom live streaming solution for a glob…" at bounding box center [612, 267] width 121 height 79
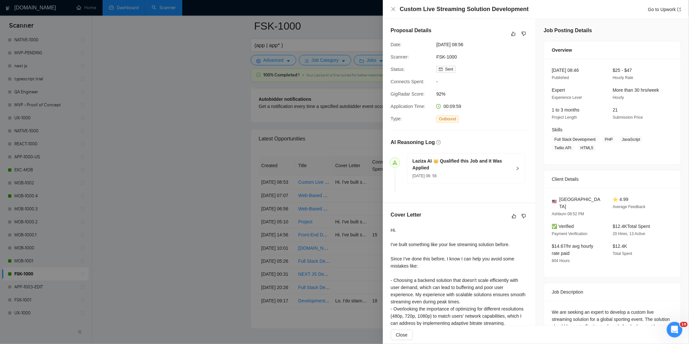
drag, startPoint x: 482, startPoint y: 46, endPoint x: 436, endPoint y: 44, distance: 45.3
click at [436, 44] on span "[DATE] 08:56" at bounding box center [485, 44] width 98 height 7
click at [394, 13] on div "Custom Live Streaming Solution Development Go to Upwork" at bounding box center [536, 9] width 290 height 8
click at [390, 8] on div "Custom Live Streaming Solution Development Go to Upwork" at bounding box center [536, 9] width 306 height 19
click at [393, 10] on icon "close" at bounding box center [393, 9] width 4 height 4
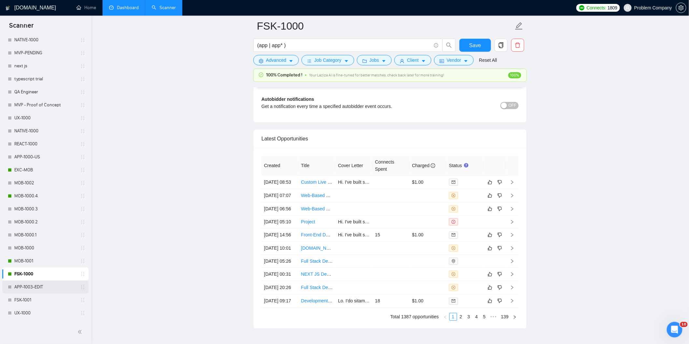
scroll to position [279, 0]
click at [34, 249] on link "MVP-1000" at bounding box center [45, 249] width 62 height 13
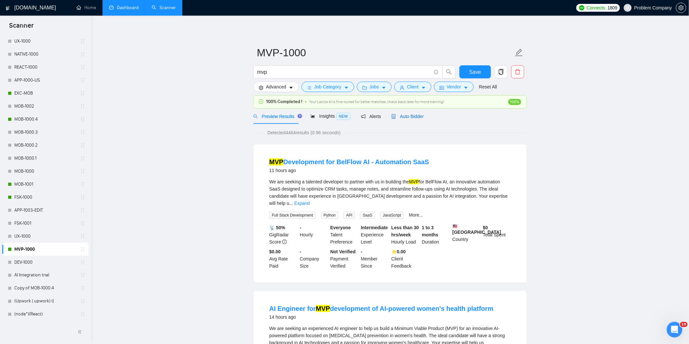
click at [399, 114] on span "Auto Bidder" at bounding box center [407, 116] width 32 height 5
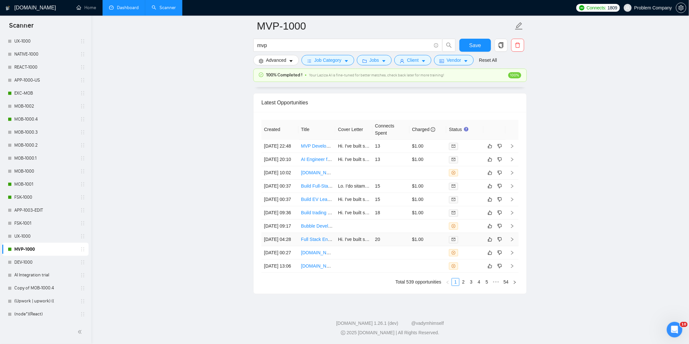
scroll to position [1633, 0]
click at [463, 284] on link "2" at bounding box center [463, 282] width 7 height 7
click at [454, 282] on link "1" at bounding box center [455, 282] width 7 height 7
click at [290, 233] on td "[DATE] 04:28" at bounding box center [279, 239] width 37 height 13
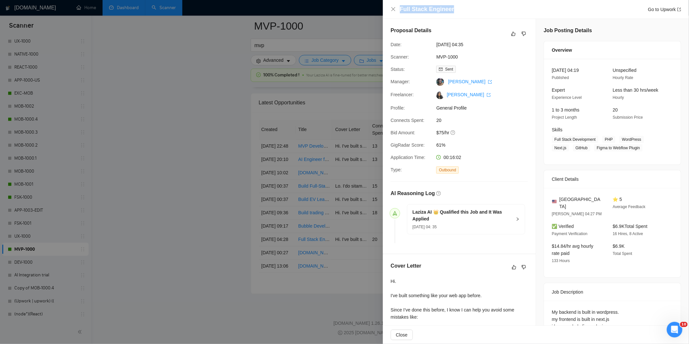
drag, startPoint x: 450, startPoint y: 10, endPoint x: 388, endPoint y: 11, distance: 62.5
click at [388, 11] on div "Full Stack Engineer Go to Upwork" at bounding box center [536, 9] width 306 height 19
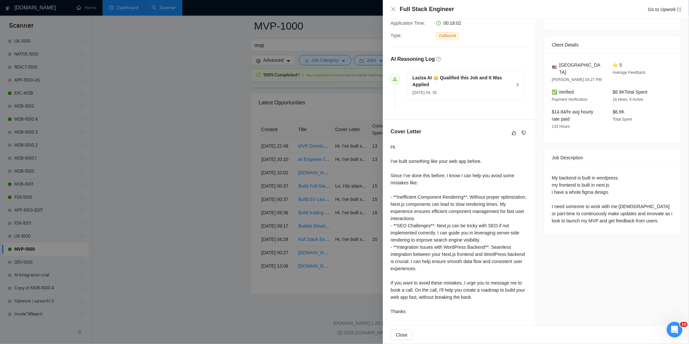
click at [546, 167] on div "My backend is built in wordpress. my frontend is built in next.js i have a whol…" at bounding box center [612, 201] width 137 height 68
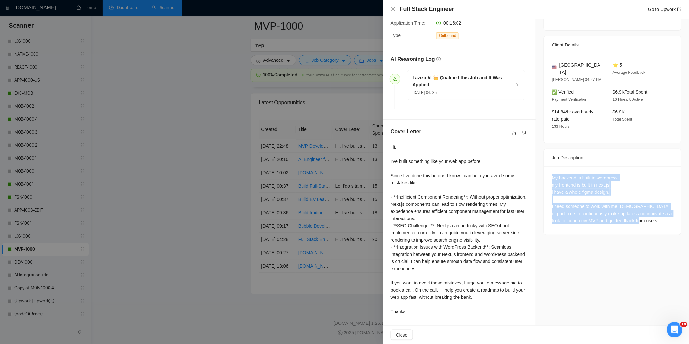
drag, startPoint x: 546, startPoint y: 167, endPoint x: 675, endPoint y: 220, distance: 139.7
click at [676, 222] on div "Job Posting Details Overview [DATE] 04:19 Published Unspecified Hourly Rate Exp…" at bounding box center [612, 104] width 153 height 441
click at [618, 186] on div "My backend is built in wordpress. my frontend is built in next.js i have a whol…" at bounding box center [612, 199] width 121 height 50
drag, startPoint x: 613, startPoint y: 188, endPoint x: 545, endPoint y: 168, distance: 70.3
click at [545, 168] on div "My backend is built in wordpress. my frontend is built in next.js i have a whol…" at bounding box center [612, 201] width 137 height 68
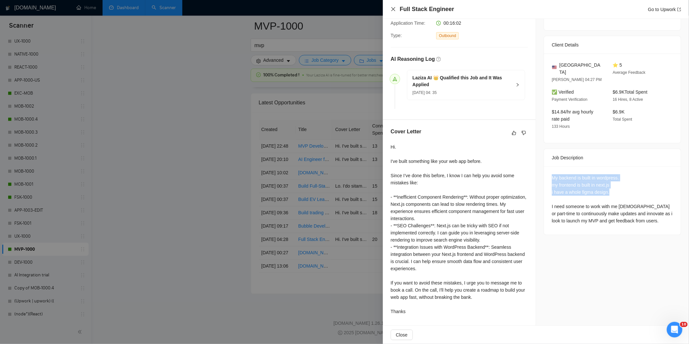
click at [392, 8] on icon "close" at bounding box center [393, 9] width 4 height 4
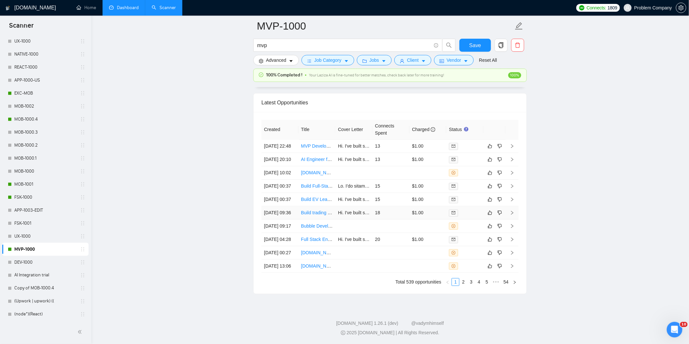
click at [283, 206] on td "[DATE] 09:36" at bounding box center [279, 212] width 37 height 13
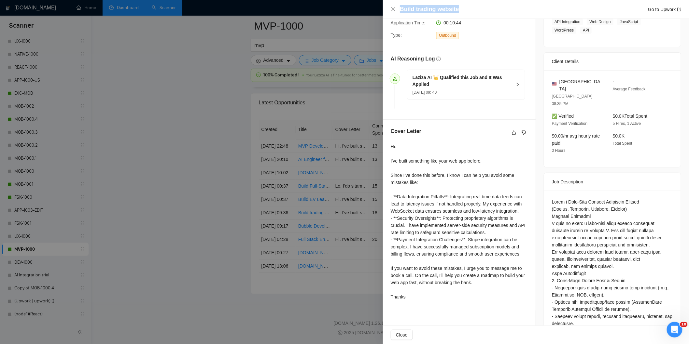
drag, startPoint x: 461, startPoint y: 11, endPoint x: 399, endPoint y: 11, distance: 61.5
click at [400, 11] on div "Build trading website Go to Upwork" at bounding box center [540, 9] width 281 height 8
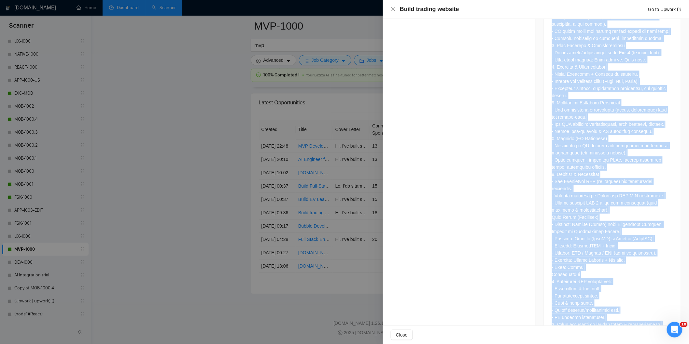
scroll to position [613, 0]
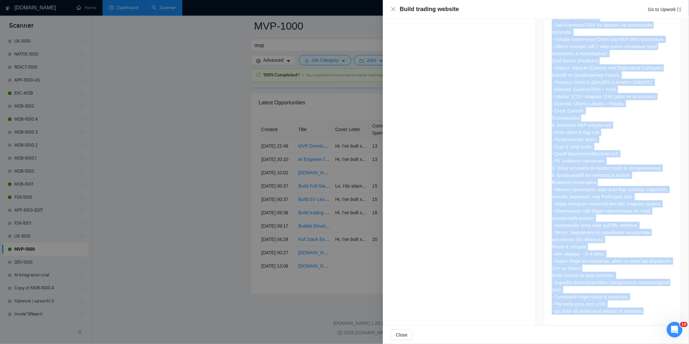
drag, startPoint x: 548, startPoint y: 52, endPoint x: 647, endPoint y: 310, distance: 276.6
click at [647, 310] on div at bounding box center [612, 19] width 137 height 613
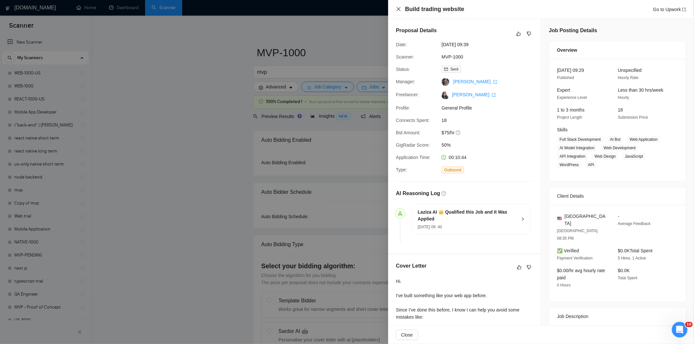
click at [398, 10] on icon "close" at bounding box center [399, 9] width 4 height 4
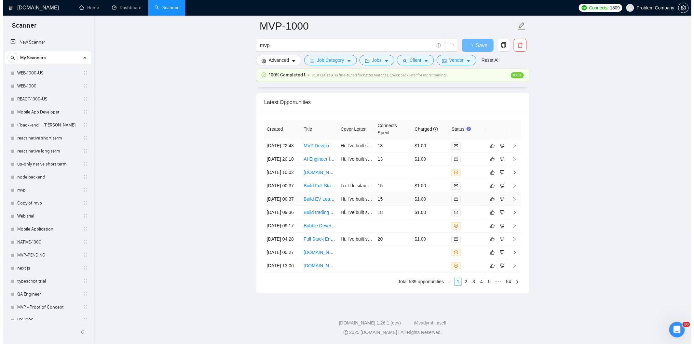
scroll to position [1454, 0]
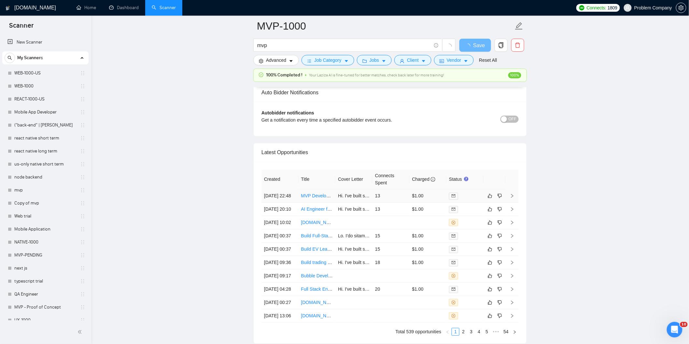
click at [289, 203] on td "[DATE] 22:48" at bounding box center [279, 196] width 37 height 13
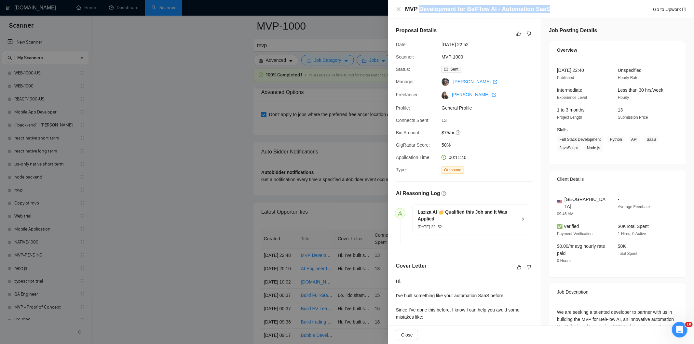
drag, startPoint x: 555, startPoint y: 8, endPoint x: 418, endPoint y: 12, distance: 137.7
click at [418, 12] on div "MVP Development for BelFlow AI - Automation SaaS Go to Upwork" at bounding box center [545, 9] width 281 height 8
click at [548, 10] on div "MVP Development for BelFlow AI - Automation SaaS Go to Upwork" at bounding box center [545, 9] width 281 height 8
drag, startPoint x: 548, startPoint y: 10, endPoint x: 412, endPoint y: 5, distance: 135.8
click at [412, 5] on div "MVP Development for BelFlow AI - Automation SaaS Go to Upwork" at bounding box center [545, 9] width 281 height 8
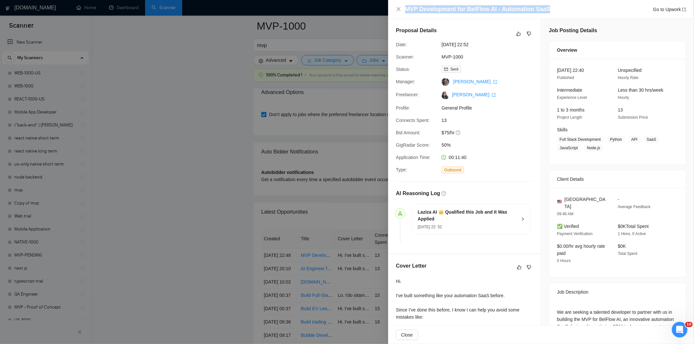
scroll to position [128, 0]
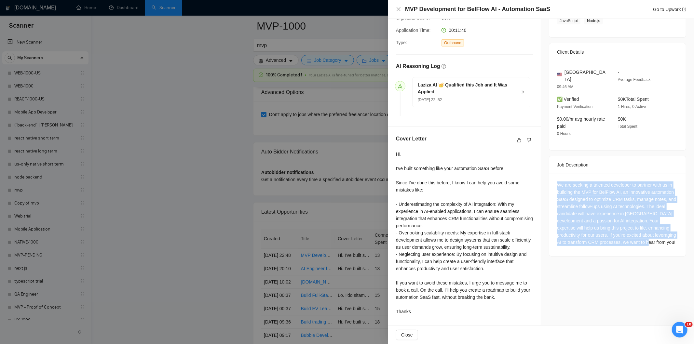
drag, startPoint x: 553, startPoint y: 177, endPoint x: 645, endPoint y: 246, distance: 115.5
click at [645, 246] on div "We are seeking a talented developer to partner with us in building the MVP for …" at bounding box center [617, 215] width 137 height 83
copy div "We are seeking a talented developer to partner with us in building the MVP for …"
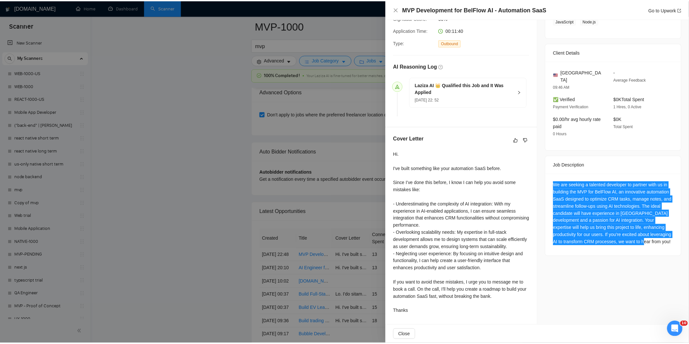
scroll to position [0, 0]
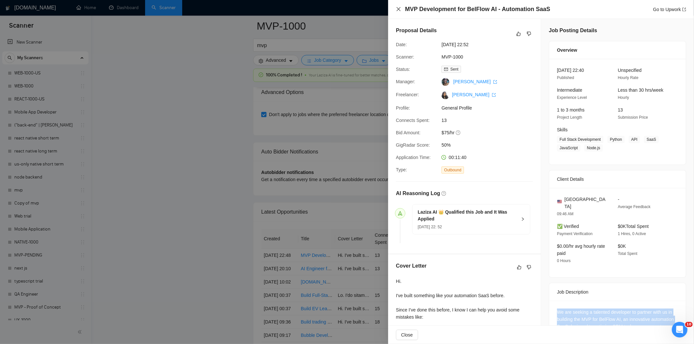
click at [397, 7] on icon "close" at bounding box center [399, 9] width 4 height 4
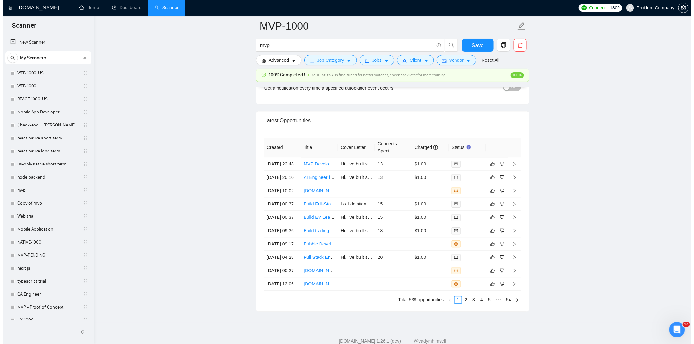
scroll to position [1550, 0]
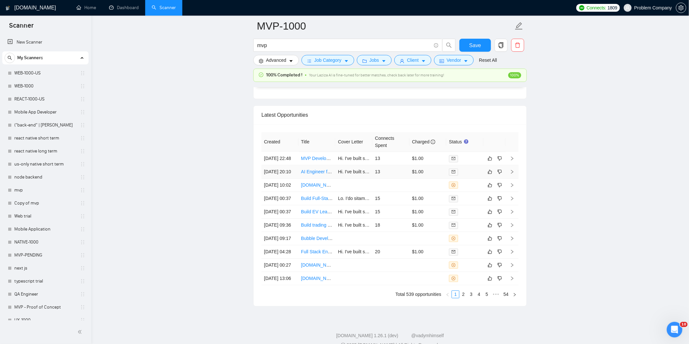
click at [290, 179] on td "[DATE] 20:10" at bounding box center [279, 171] width 37 height 13
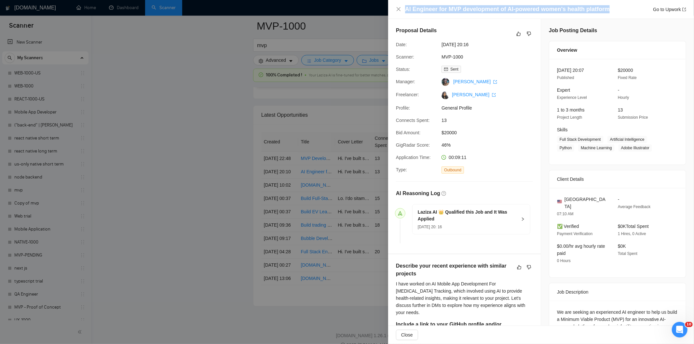
drag, startPoint x: 611, startPoint y: 10, endPoint x: 405, endPoint y: 10, distance: 206.0
click at [405, 10] on div "AI Engineer for MVP development of AI-powered women's health platform Go to Upw…" at bounding box center [545, 9] width 281 height 8
copy h4 "AI Engineer for MVP development of AI-powered women's health platform"
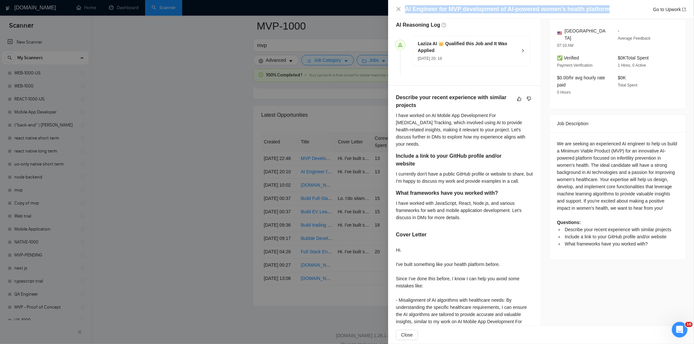
scroll to position [169, 0]
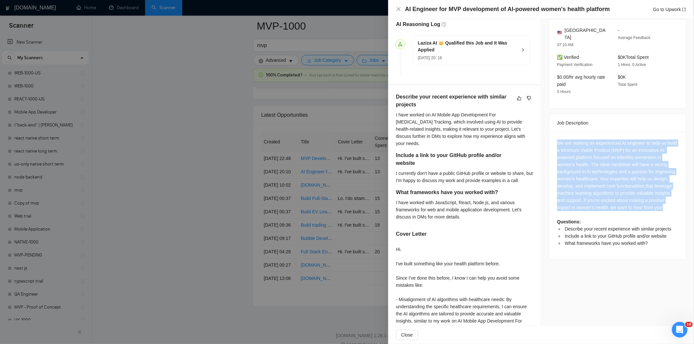
drag, startPoint x: 552, startPoint y: 135, endPoint x: 662, endPoint y: 208, distance: 131.1
click at [662, 208] on div "We are seeking an experienced AI engineer to help us build a Minimum Viable Pro…" at bounding box center [617, 196] width 137 height 128
copy div "We are seeking an experienced AI engineer to help us build a Minimum Viable Pro…"
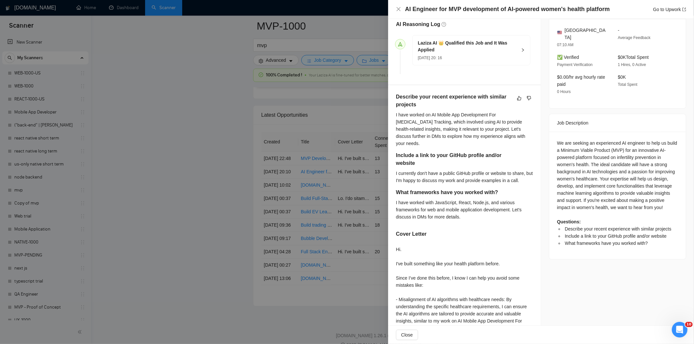
click at [394, 9] on div "AI Engineer for MVP development of AI-powered women's health platform Go to Upw…" at bounding box center [541, 9] width 306 height 19
click at [397, 10] on icon "close" at bounding box center [399, 9] width 4 height 4
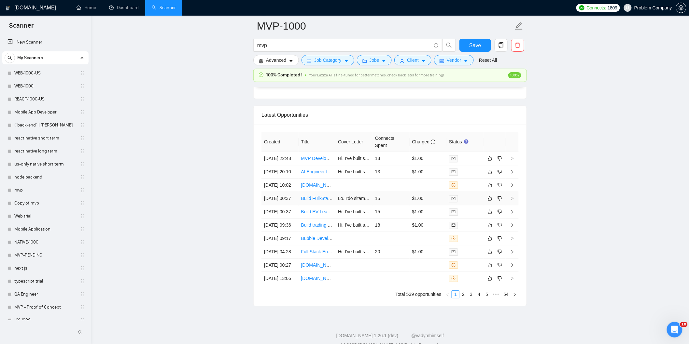
click at [294, 205] on td "[DATE] 00:37" at bounding box center [279, 198] width 37 height 13
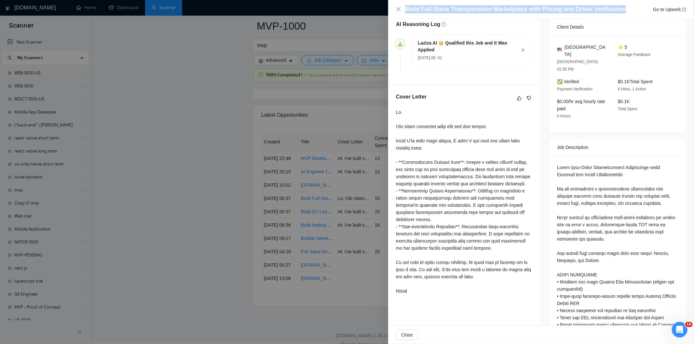
drag, startPoint x: 620, startPoint y: 9, endPoint x: 394, endPoint y: 7, distance: 225.2
click at [394, 7] on div "Build Full-Stack Transportation Marketplace with Pricing and Driver Verificatio…" at bounding box center [541, 9] width 306 height 19
copy h4 "Build Full-Stack Transportation Marketplace with Pricing and Driver Verification"
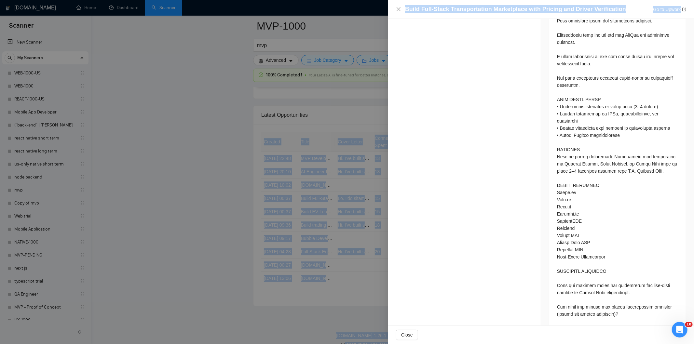
scroll to position [1455, 0]
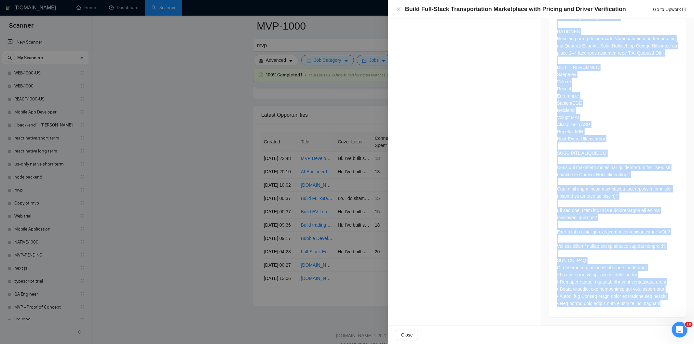
drag, startPoint x: 555, startPoint y: 26, endPoint x: 670, endPoint y: 310, distance: 305.8
copy div "Build Full-Stack Transportation Marketplace with Pricing and Driver Verificatio…"
